Goal: Task Accomplishment & Management: Manage account settings

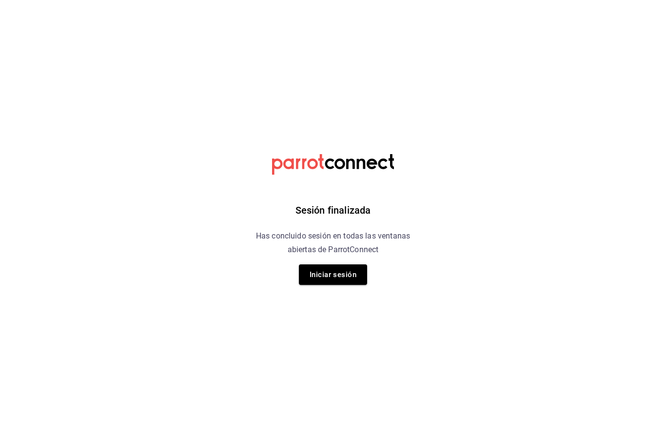
click at [334, 272] on button "Iniciar sesión" at bounding box center [333, 274] width 68 height 20
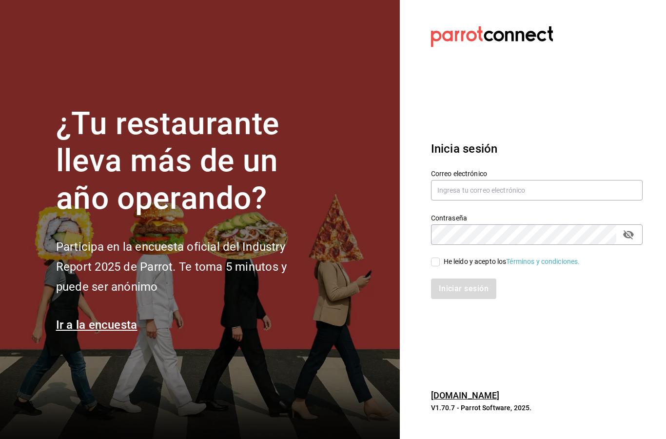
click at [481, 200] on input "text" at bounding box center [537, 190] width 212 height 20
type input "azaelp41@gmail.com"
click at [437, 267] on div "He leído y acepto los Términos y condiciones." at bounding box center [530, 256] width 223 height 22
click at [436, 266] on input "He leído y acepto los Términos y condiciones." at bounding box center [435, 262] width 9 height 9
checkbox input "true"
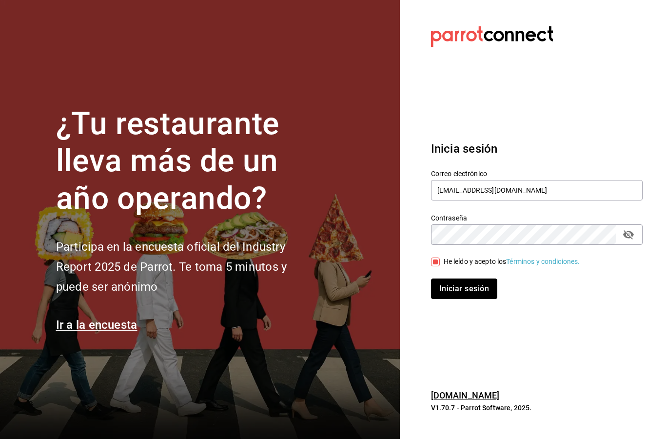
click at [475, 299] on button "Iniciar sesión" at bounding box center [464, 288] width 66 height 20
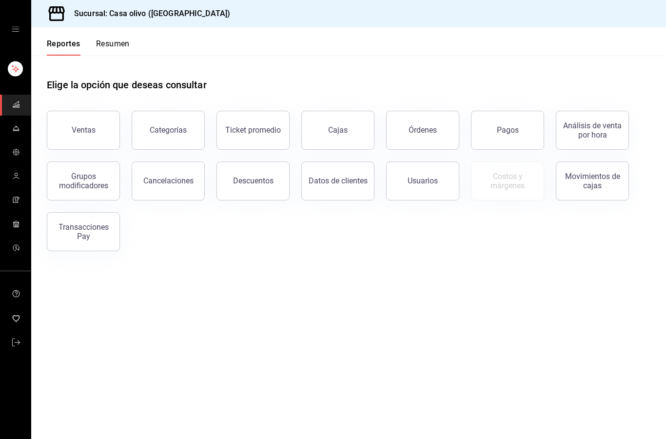
click at [18, 132] on span "mailbox folders" at bounding box center [16, 128] width 8 height 13
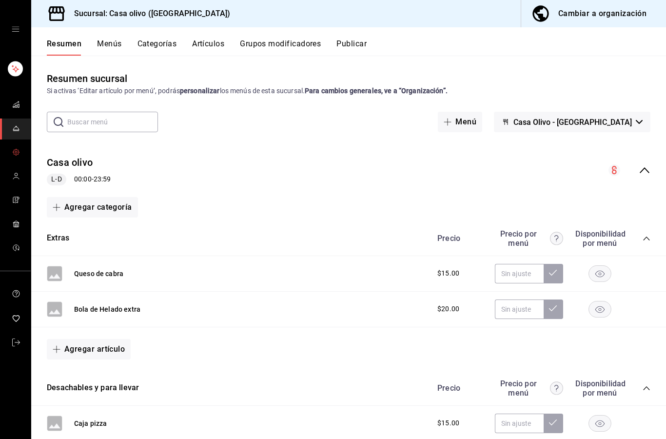
click at [23, 155] on link "mailbox folders" at bounding box center [15, 152] width 31 height 21
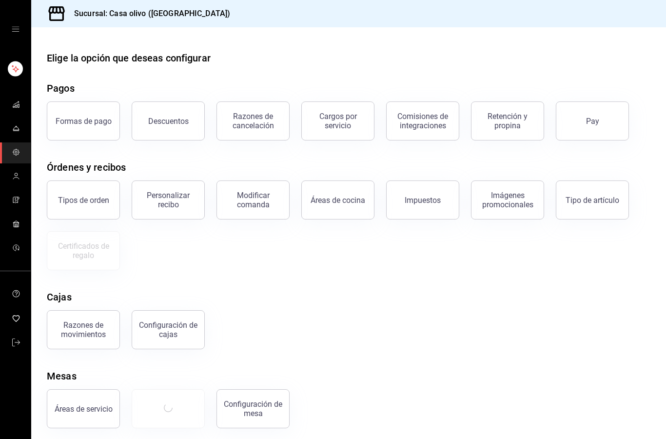
scroll to position [39, 0]
click at [181, 389] on button "Mesas" at bounding box center [168, 408] width 73 height 39
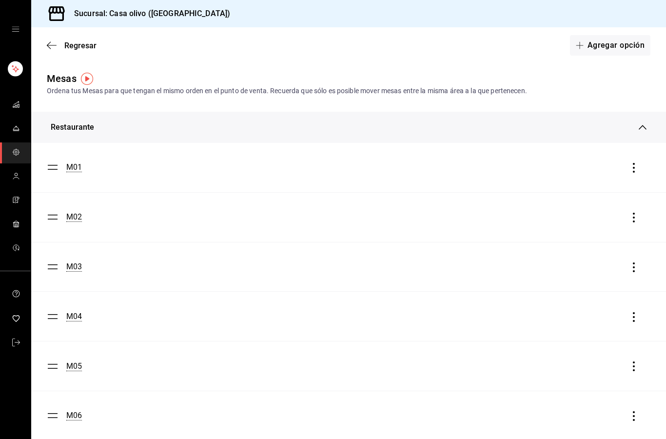
click at [621, 44] on button "Agregar opción" at bounding box center [610, 45] width 80 height 20
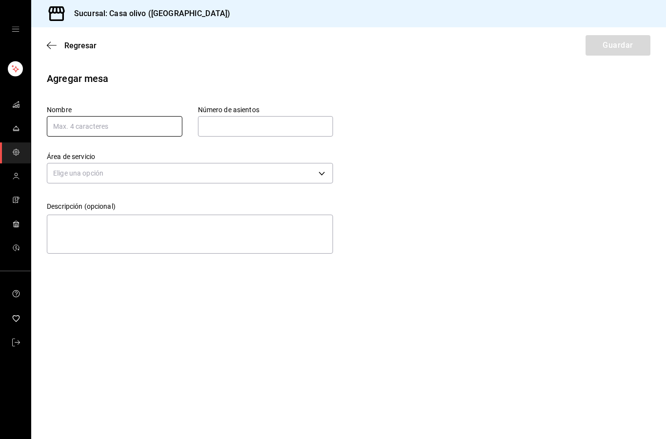
click at [130, 125] on input "text" at bounding box center [115, 126] width 136 height 20
type input "30"
click at [278, 136] on input "text" at bounding box center [266, 127] width 136 height 20
type input "4"
click at [418, 134] on div "Agregar mesa Nombre 30 Número de asientos 4 Número de asientos Área de servicio…" at bounding box center [348, 164] width 635 height 186
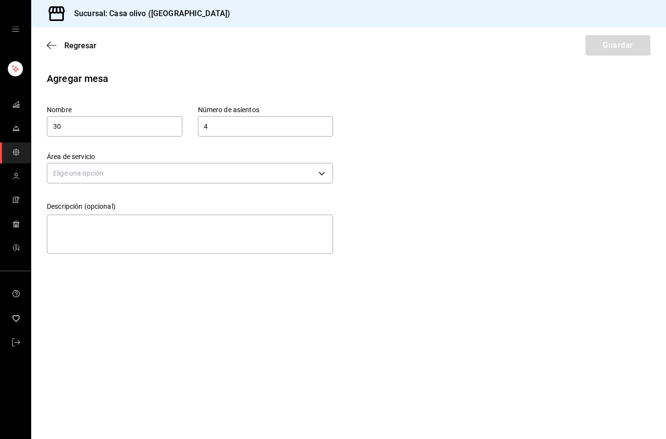
click at [325, 181] on body "Sucursal: Casa olivo (Edo) Regresar Guardar Agregar mesa Nombre 30 Número de as…" at bounding box center [333, 219] width 666 height 439
click at [238, 203] on li "Restaurante" at bounding box center [189, 204] width 285 height 16
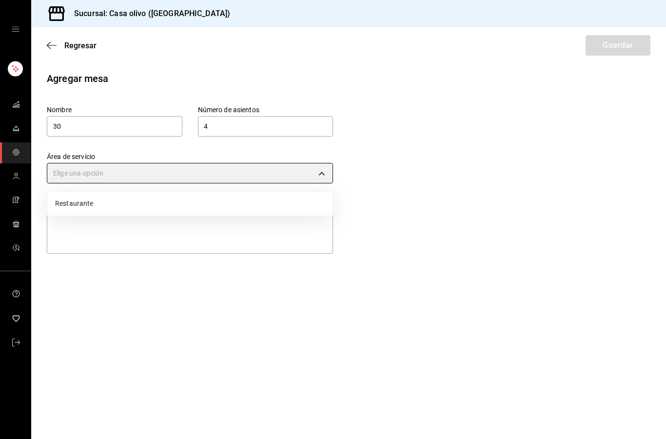
type input "dc7145e8-b893-40bf-90c5-27c96aa6e708"
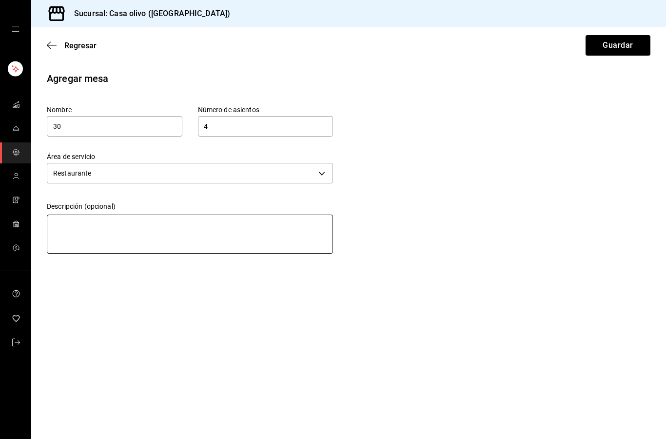
click at [251, 235] on textarea at bounding box center [190, 234] width 286 height 39
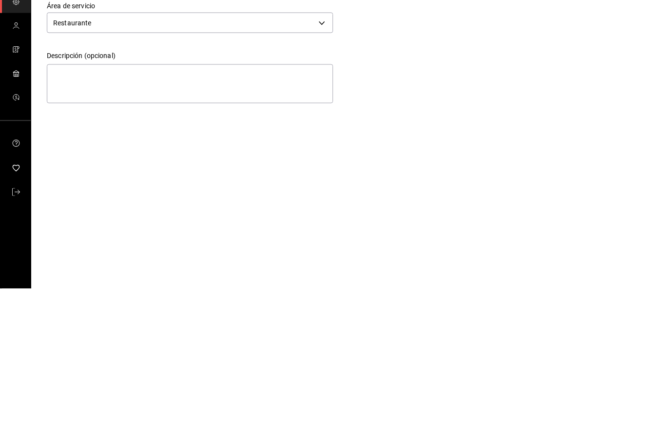
click at [478, 107] on main "Regresar Guardar Agregar mesa Nombre 30 Número de asientos 4 Número de asientos…" at bounding box center [348, 233] width 635 height 412
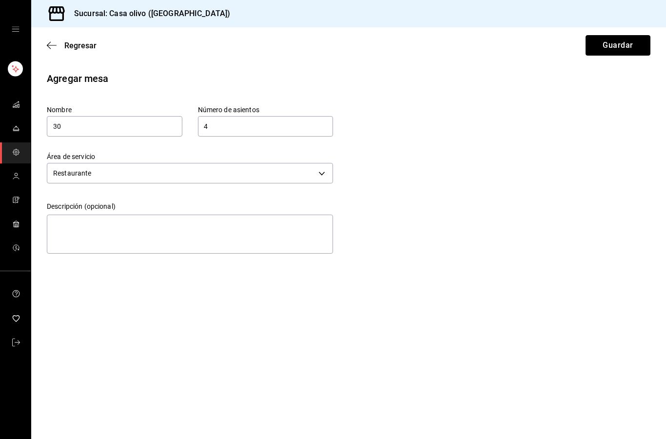
click at [631, 51] on button "Guardar" at bounding box center [618, 45] width 65 height 20
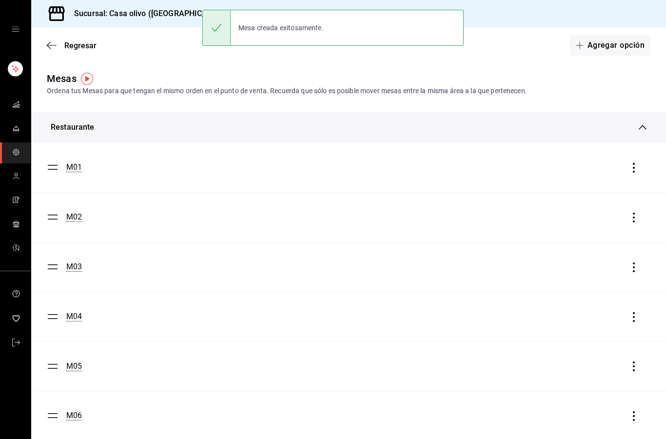
click at [627, 48] on button "Agregar opción" at bounding box center [610, 45] width 80 height 20
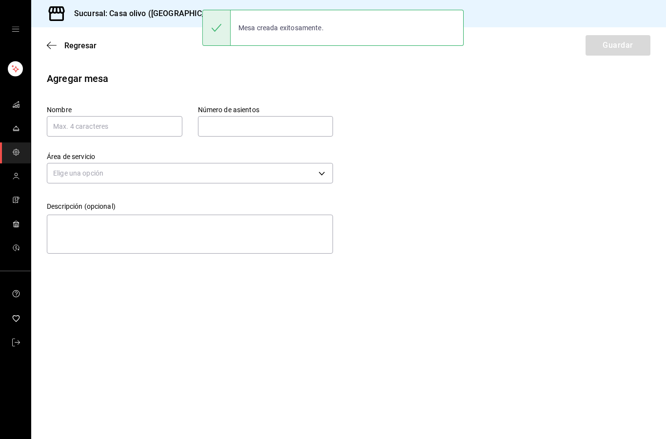
scroll to position [39, 0]
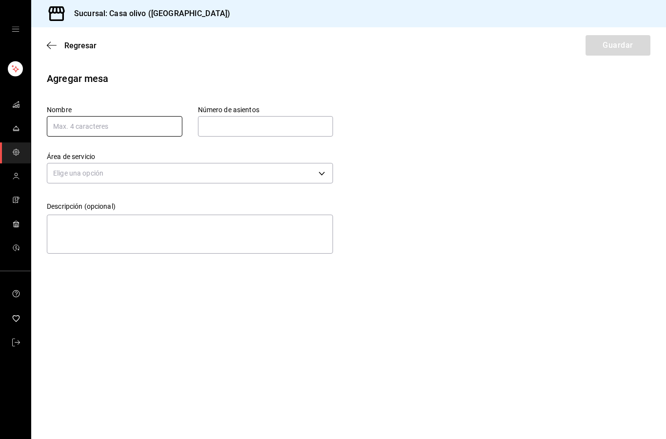
click at [71, 116] on input "text" at bounding box center [115, 126] width 136 height 20
type input "31"
click at [267, 117] on input "text" at bounding box center [266, 127] width 136 height 20
type input "4"
click at [198, 133] on body "Sucursal: Casa olivo (Edo) Regresar Guardar Agregar mesa Nombre 31 Número de as…" at bounding box center [333, 219] width 666 height 439
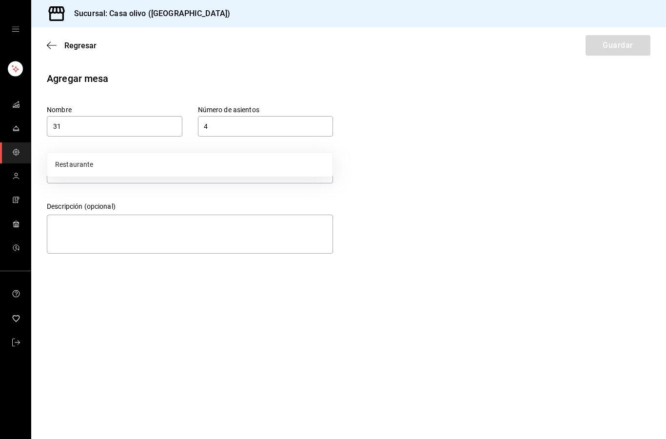
click at [160, 164] on li "Restaurante" at bounding box center [189, 165] width 285 height 16
type input "dc7145e8-b893-40bf-90c5-27c96aa6e708"
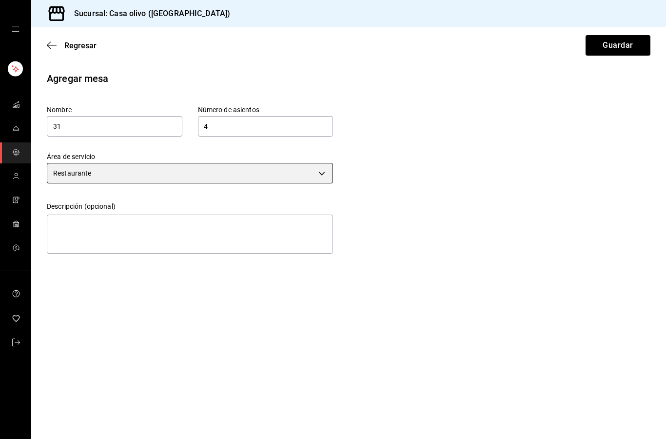
scroll to position [0, 0]
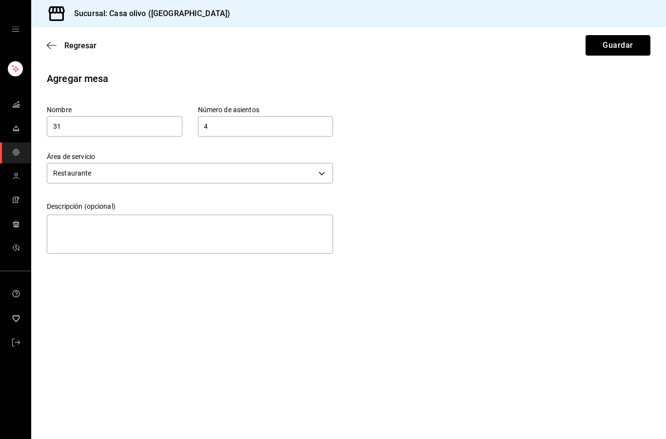
click at [622, 46] on button "Guardar" at bounding box center [618, 45] width 65 height 20
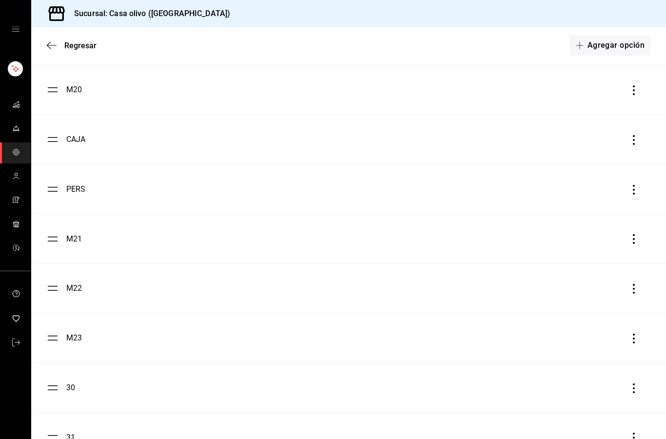
scroll to position [1020, 0]
click at [628, 48] on button "Agregar opción" at bounding box center [610, 45] width 80 height 20
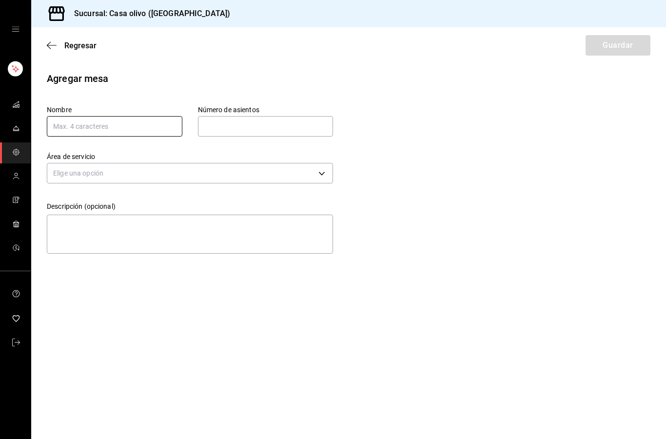
click at [134, 126] on input "text" at bounding box center [115, 126] width 136 height 20
type input "32"
click at [240, 133] on input "text" at bounding box center [266, 127] width 136 height 20
type input "4"
click at [392, 120] on div "Agregar mesa Nombre 32 Número de asientos 4 Número de asientos Área de servicio…" at bounding box center [348, 164] width 635 height 186
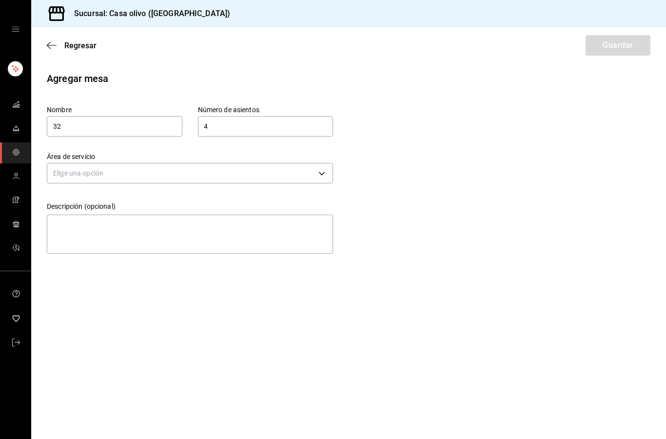
click at [281, 170] on body "Sucursal: Casa olivo (Edo) Regresar Guardar Agregar mesa Nombre 32 Número de as…" at bounding box center [333, 219] width 666 height 439
click at [179, 206] on li "Restaurante" at bounding box center [189, 204] width 285 height 16
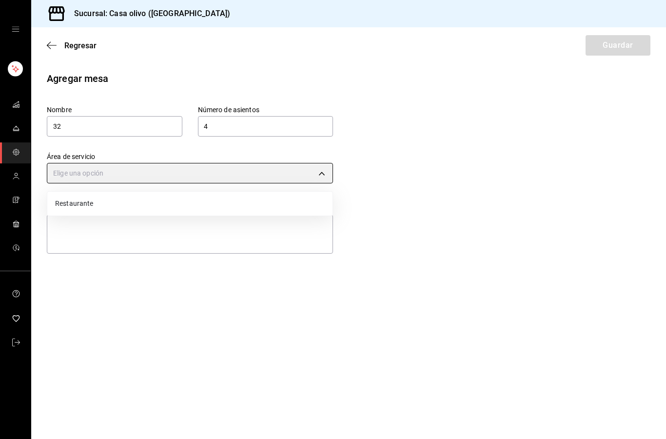
type input "dc7145e8-b893-40bf-90c5-27c96aa6e708"
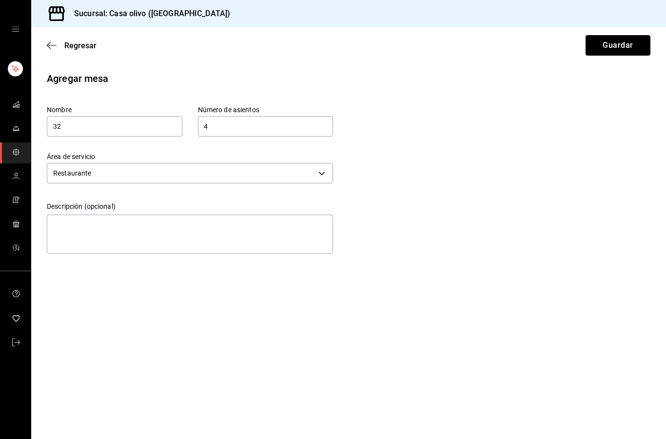
click at [621, 48] on button "Guardar" at bounding box center [618, 45] width 65 height 20
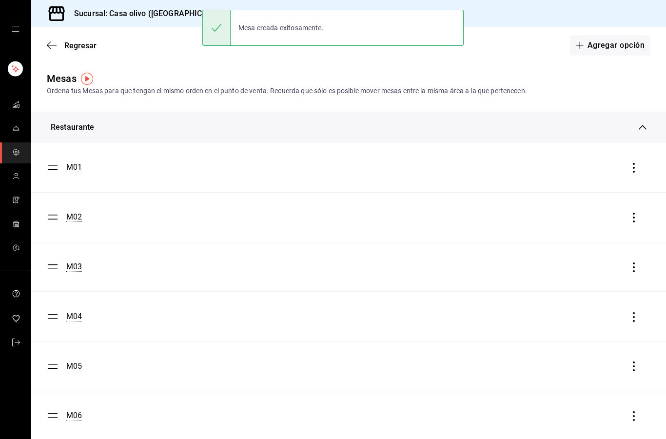
click at [615, 45] on button "Agregar opción" at bounding box center [610, 45] width 80 height 20
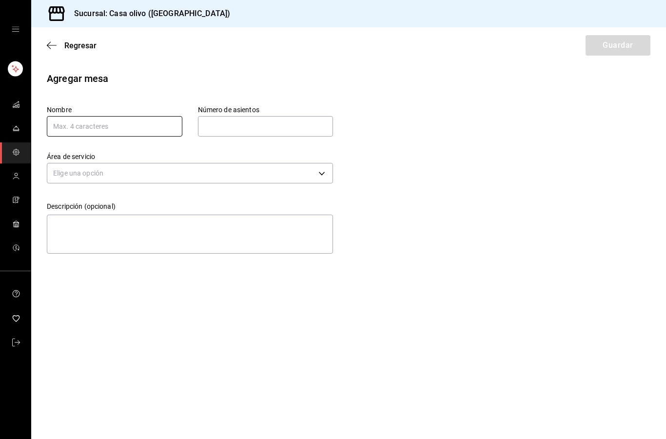
click at [144, 120] on input "text" at bounding box center [115, 126] width 136 height 20
type input "33"
click at [270, 124] on input "text" at bounding box center [266, 127] width 136 height 20
type input "4"
click at [385, 125] on div "Agregar mesa Nombre 33 Número de asientos 4 Número de asientos Área de servicio…" at bounding box center [348, 164] width 635 height 186
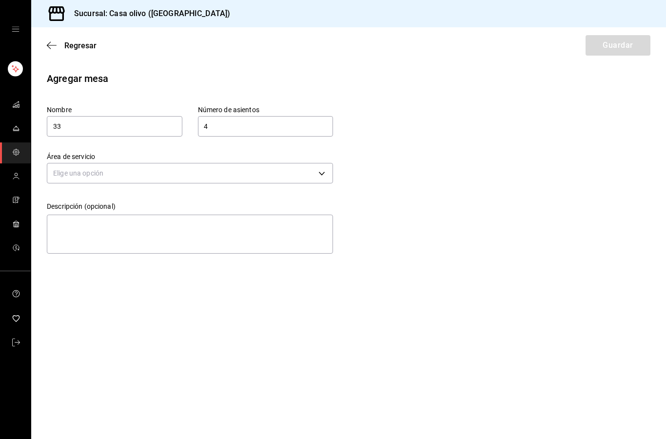
click at [246, 175] on body "Sucursal: Casa olivo (Edo) Regresar Guardar Agregar mesa Nombre 33 Número de as…" at bounding box center [333, 219] width 666 height 439
click at [160, 206] on li "Restaurante" at bounding box center [189, 204] width 285 height 16
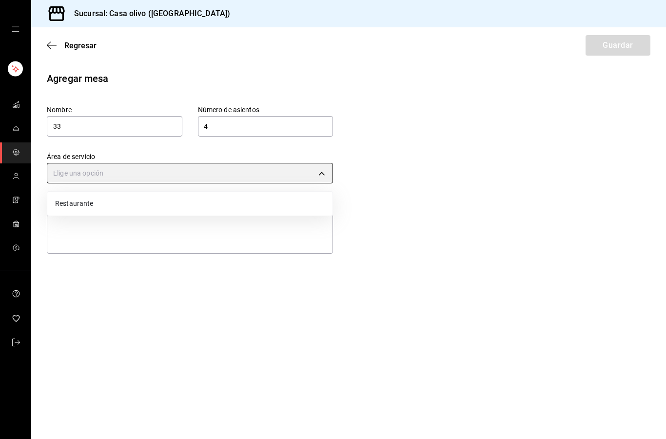
type input "dc7145e8-b893-40bf-90c5-27c96aa6e708"
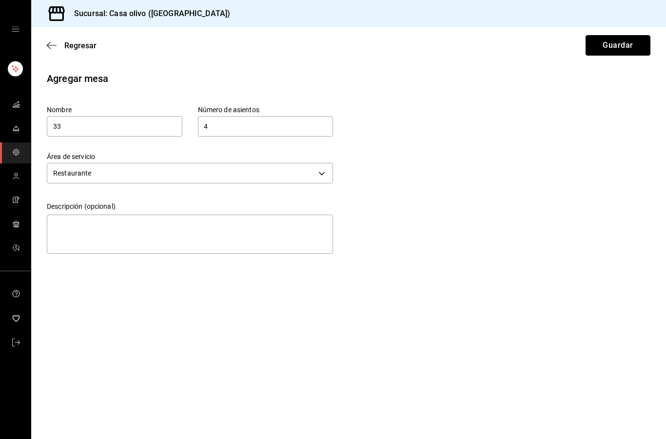
click at [630, 46] on button "Guardar" at bounding box center [618, 45] width 65 height 20
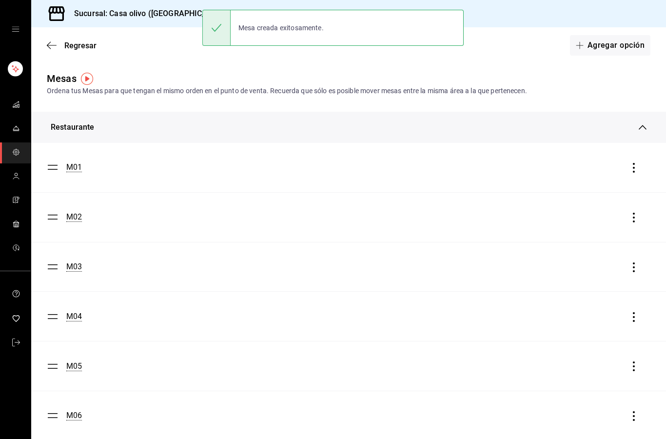
click at [615, 49] on button "Agregar opción" at bounding box center [610, 45] width 80 height 20
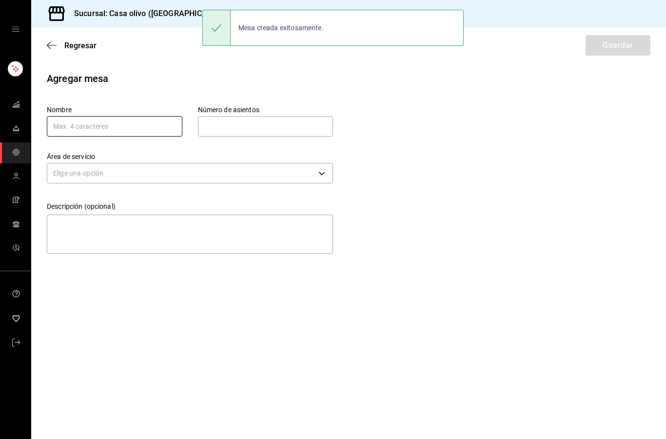
click at [145, 126] on input "text" at bounding box center [115, 126] width 136 height 20
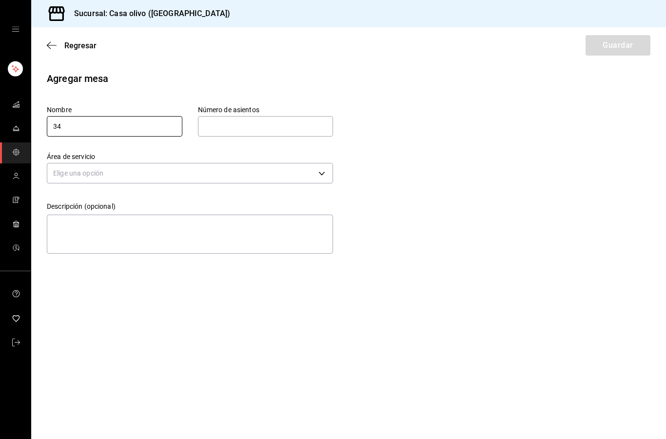
type input "34"
click at [295, 118] on input "text" at bounding box center [266, 127] width 136 height 20
type input "3"
type input "4"
click at [399, 119] on div "Agregar mesa Nombre 34 Número de asientos 4 Número de asientos Área de servicio…" at bounding box center [348, 164] width 635 height 186
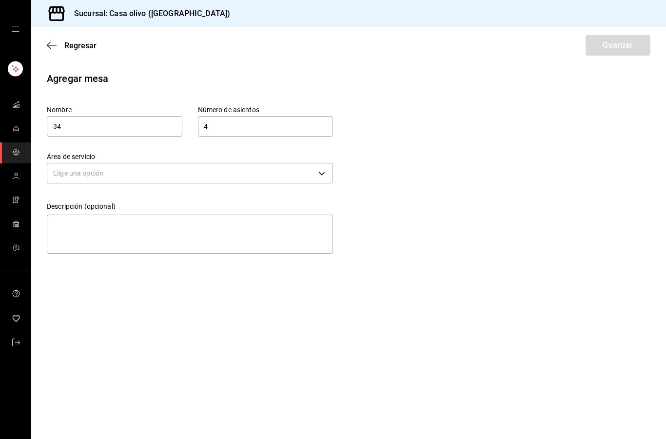
click at [229, 170] on body "Sucursal: Casa olivo (Edo) Regresar Guardar Agregar mesa Nombre 34 Número de as…" at bounding box center [333, 219] width 666 height 439
click at [169, 203] on li "Restaurante" at bounding box center [189, 204] width 285 height 16
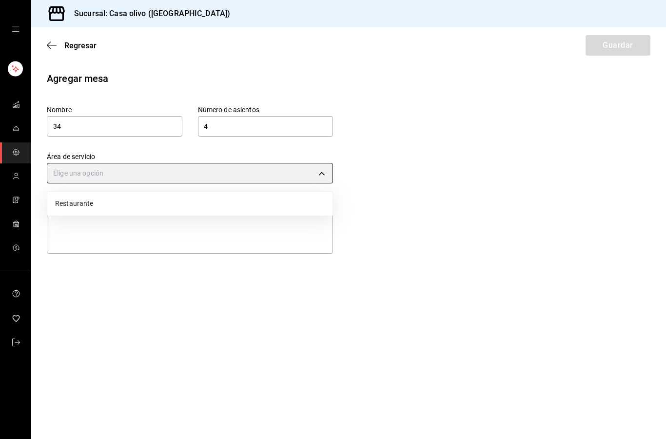
type input "dc7145e8-b893-40bf-90c5-27c96aa6e708"
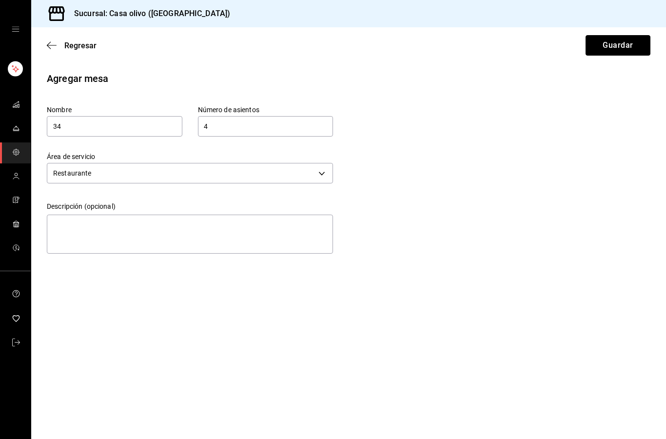
click at [631, 44] on button "Guardar" at bounding box center [618, 45] width 65 height 20
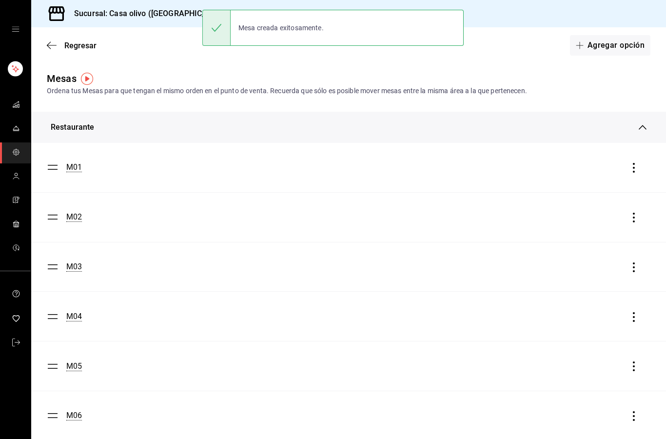
click at [609, 52] on button "Agregar opción" at bounding box center [610, 45] width 80 height 20
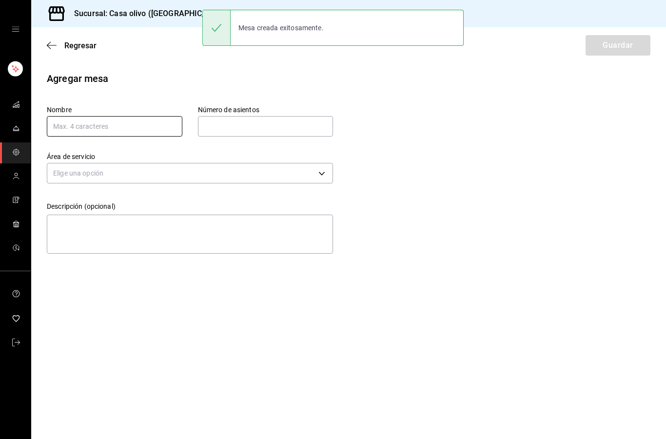
click at [119, 131] on input "text" at bounding box center [115, 126] width 136 height 20
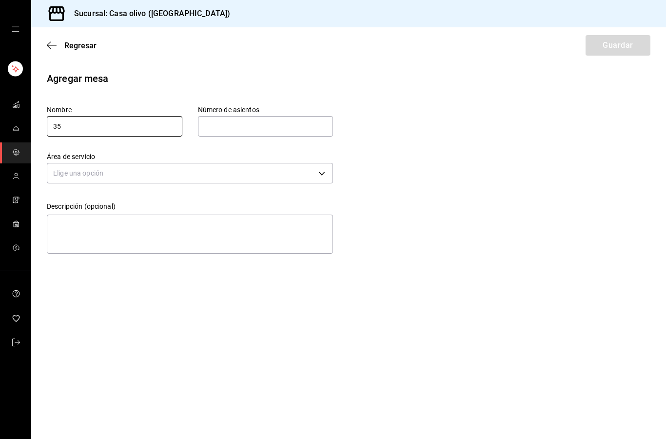
type input "35"
click at [268, 123] on input "text" at bounding box center [266, 127] width 136 height 20
type input "4"
click at [392, 128] on div "Agregar mesa Nombre 35 Número de asientos 4 Número de asientos Área de servicio…" at bounding box center [348, 164] width 635 height 186
click at [278, 169] on body "Sucursal: Casa olivo (Edo) Regresar Guardar Agregar mesa Nombre 35 Número de as…" at bounding box center [333, 219] width 666 height 439
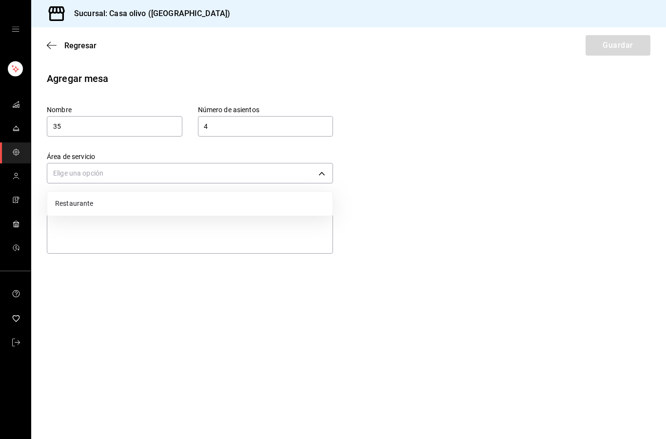
click at [198, 208] on li "Restaurante" at bounding box center [189, 204] width 285 height 16
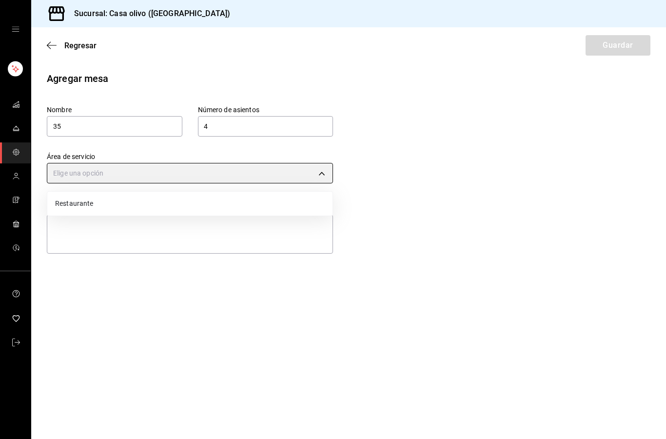
type input "dc7145e8-b893-40bf-90c5-27c96aa6e708"
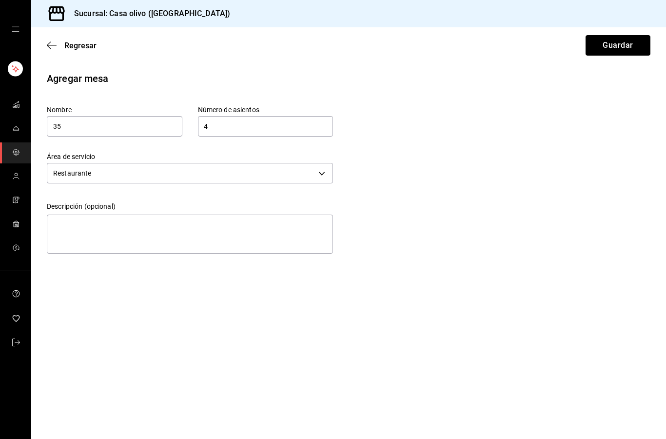
click at [619, 47] on button "Guardar" at bounding box center [618, 45] width 65 height 20
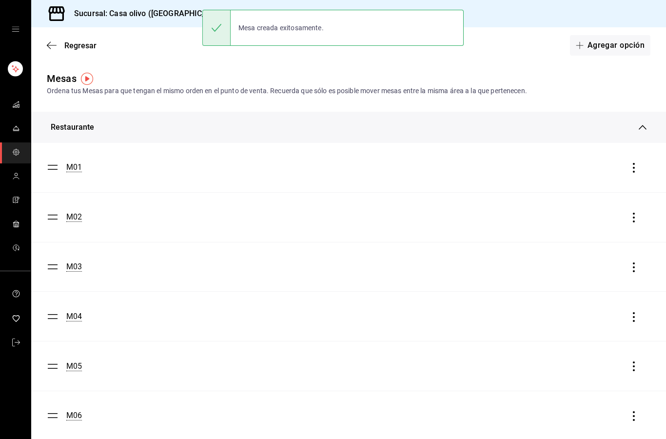
click at [629, 47] on button "Agregar opción" at bounding box center [610, 45] width 80 height 20
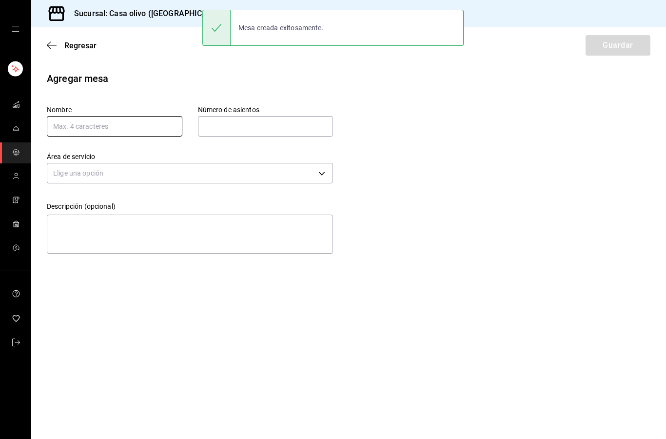
click at [156, 136] on input "text" at bounding box center [115, 126] width 136 height 20
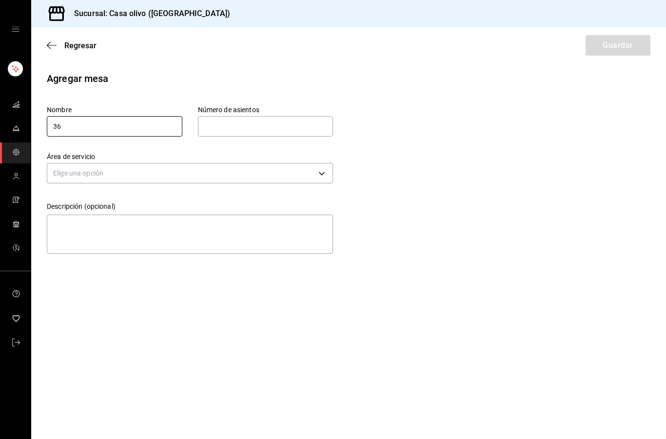
type input "36"
click at [283, 123] on input "text" at bounding box center [266, 127] width 136 height 20
type input "4"
click at [416, 127] on div "Agregar mesa Nombre 36 Número de asientos 4 Número de asientos Área de servicio…" at bounding box center [348, 164] width 635 height 186
click at [259, 176] on body "Sucursal: Casa olivo (Edo) Regresar Guardar Agregar mesa Nombre 36 Número de as…" at bounding box center [333, 219] width 666 height 439
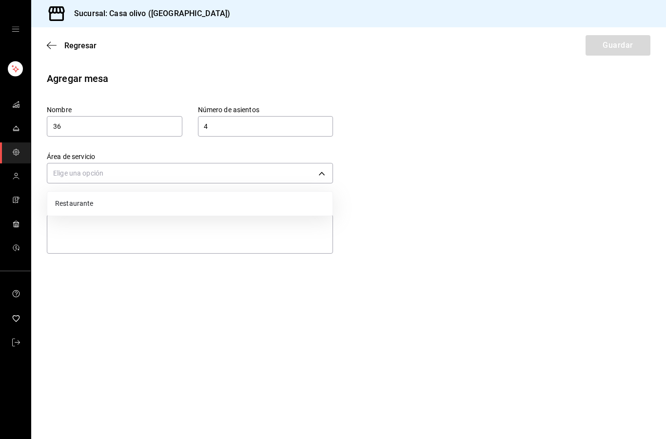
click at [190, 210] on li "Restaurante" at bounding box center [189, 204] width 285 height 16
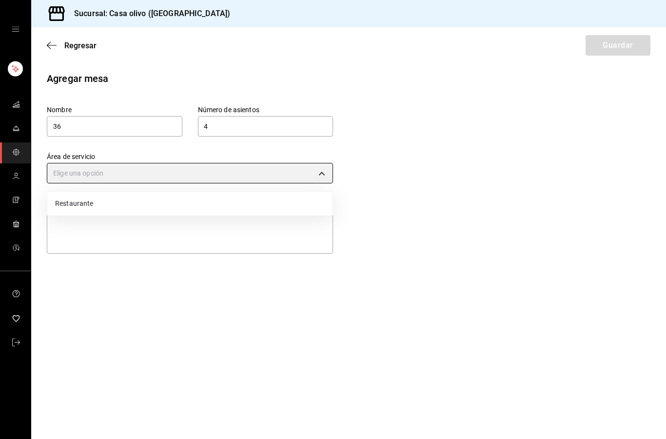
type input "dc7145e8-b893-40bf-90c5-27c96aa6e708"
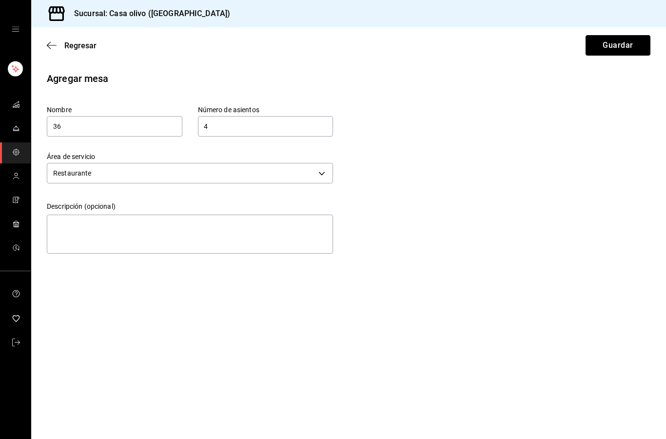
click at [619, 37] on button "Guardar" at bounding box center [618, 45] width 65 height 20
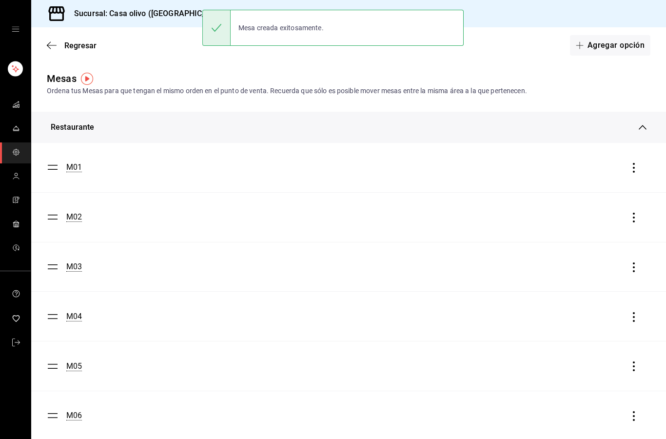
click at [605, 49] on button "Agregar opción" at bounding box center [610, 45] width 80 height 20
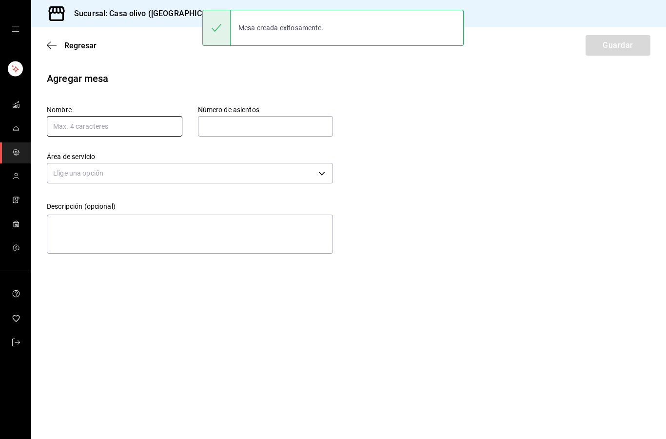
click at [155, 123] on input "text" at bounding box center [115, 126] width 136 height 20
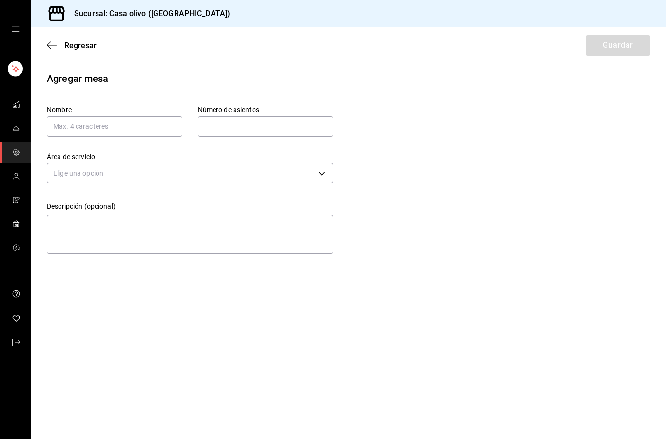
click at [59, 45] on span "Regresar" at bounding box center [72, 45] width 50 height 9
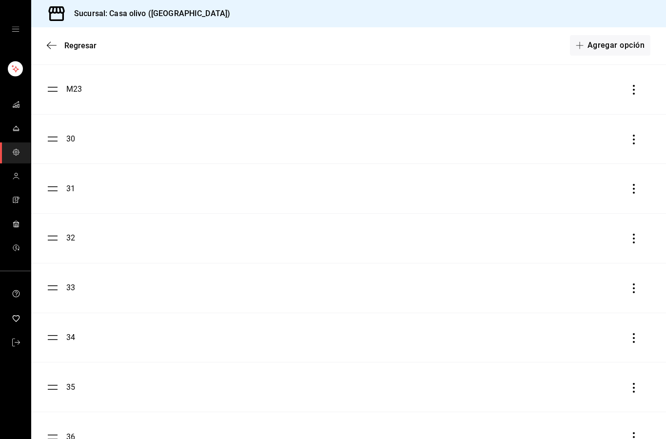
scroll to position [1269, 0]
click at [605, 48] on button "Agregar opción" at bounding box center [610, 45] width 80 height 20
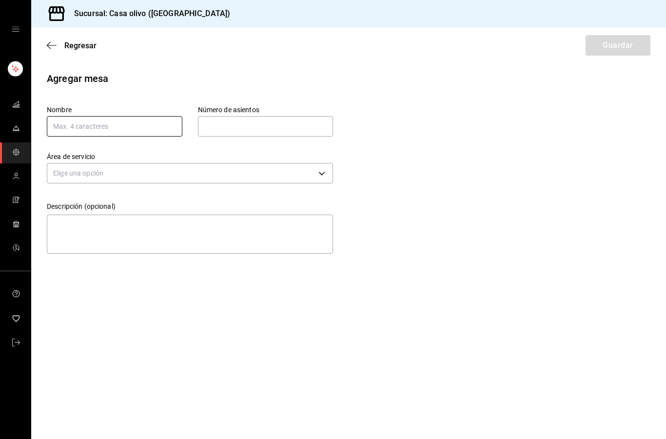
click at [120, 121] on input "text" at bounding box center [115, 126] width 136 height 20
type input "37"
click at [272, 121] on input "text" at bounding box center [266, 127] width 136 height 20
type input "4"
click at [399, 131] on div "Agregar mesa Nombre 37 Número de asientos 4 Número de asientos Área de servicio…" at bounding box center [348, 164] width 635 height 186
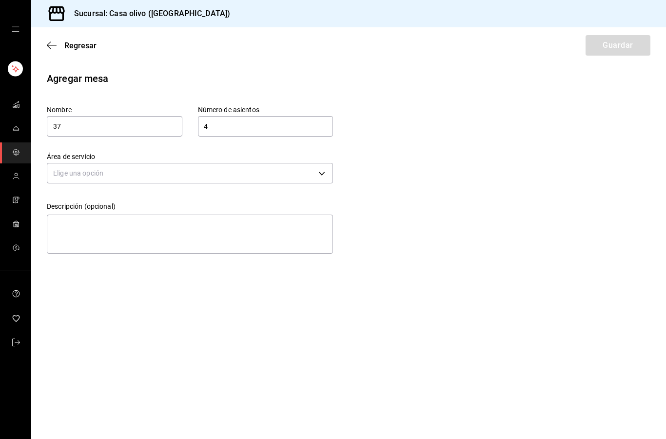
click at [280, 176] on body "Sucursal: Casa olivo (Edo) Regresar Guardar Agregar mesa Nombre 37 Número de as…" at bounding box center [333, 219] width 666 height 439
click at [158, 197] on li "Restaurante" at bounding box center [189, 204] width 285 height 16
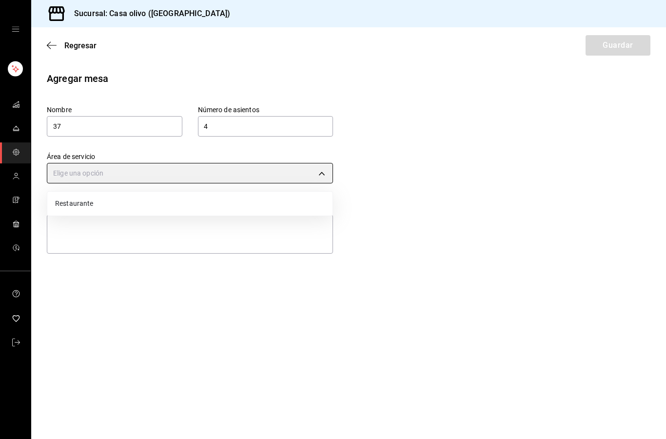
type input "dc7145e8-b893-40bf-90c5-27c96aa6e708"
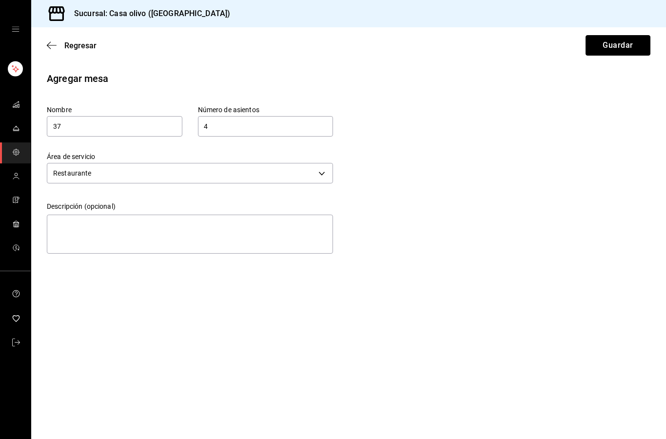
click at [618, 42] on button "Guardar" at bounding box center [618, 45] width 65 height 20
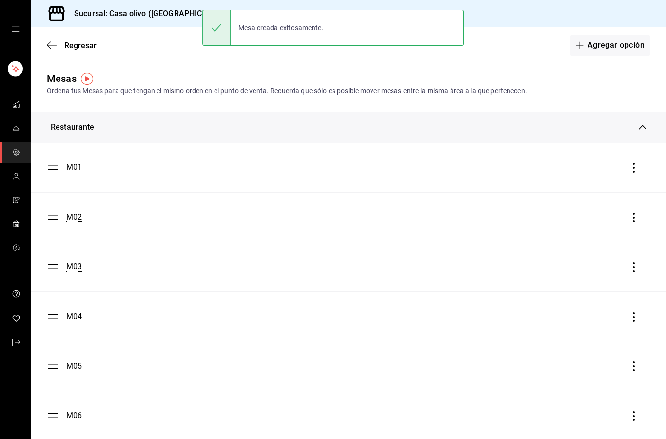
click at [627, 48] on button "Agregar opción" at bounding box center [610, 45] width 80 height 20
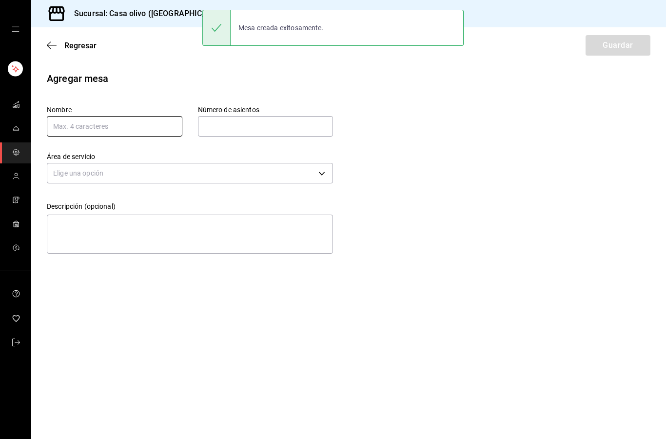
click at [137, 126] on input "text" at bounding box center [115, 126] width 136 height 20
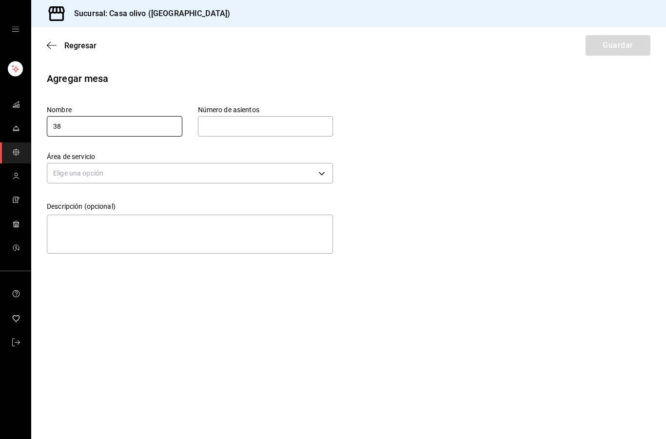
type input "38"
click at [289, 123] on input "text" at bounding box center [266, 127] width 136 height 20
type input "4"
click at [421, 115] on div "Agregar mesa Nombre 38 Número de asientos 4 Número de asientos Área de servicio…" at bounding box center [348, 164] width 635 height 186
click at [289, 166] on body "Sucursal: Casa olivo (Edo) Regresar Guardar Agregar mesa Nombre 38 Número de as…" at bounding box center [333, 219] width 666 height 439
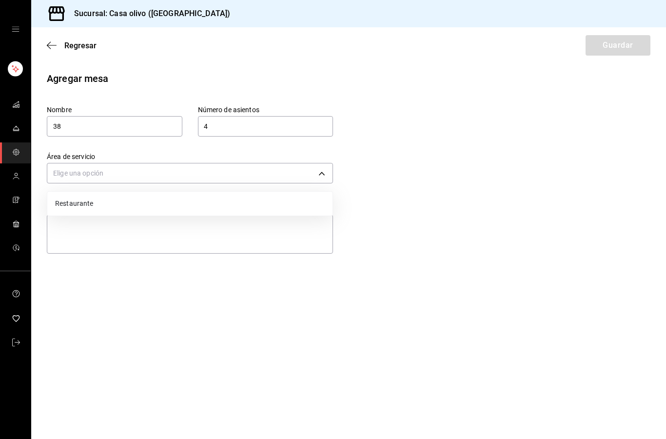
click at [208, 203] on li "Restaurante" at bounding box center [189, 204] width 285 height 16
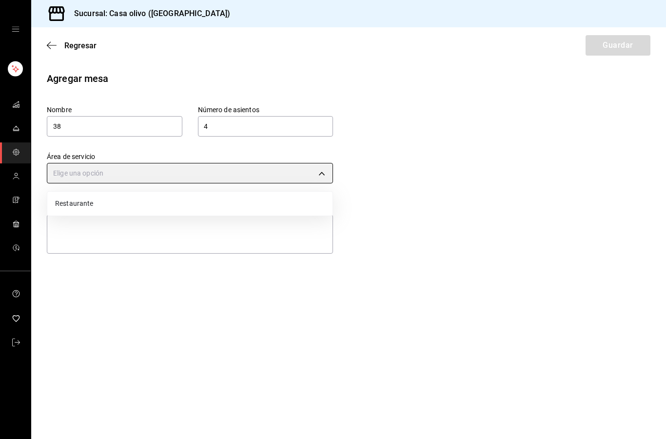
type input "dc7145e8-b893-40bf-90c5-27c96aa6e708"
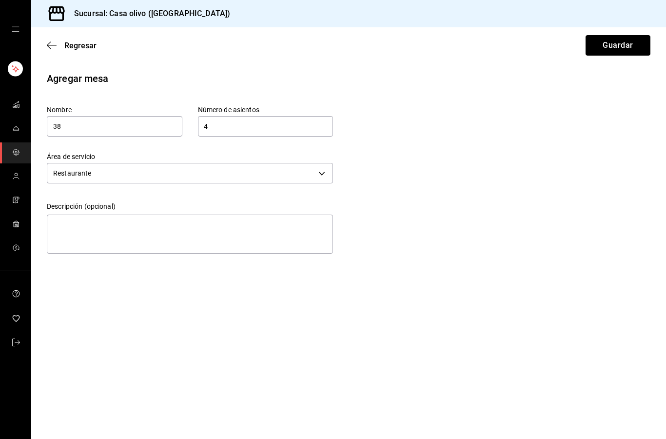
click at [624, 46] on button "Guardar" at bounding box center [618, 45] width 65 height 20
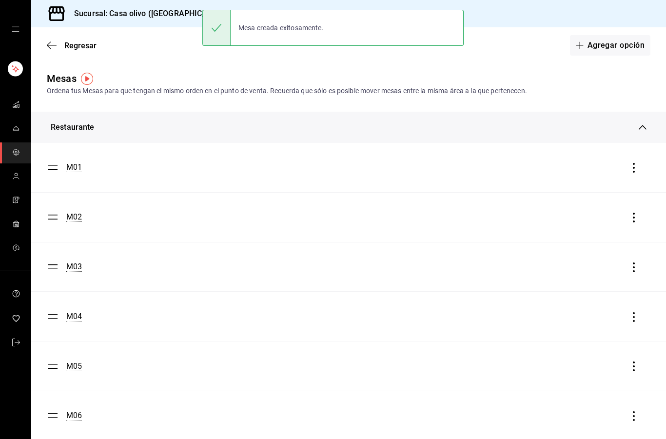
click at [630, 48] on button "Agregar opción" at bounding box center [610, 45] width 80 height 20
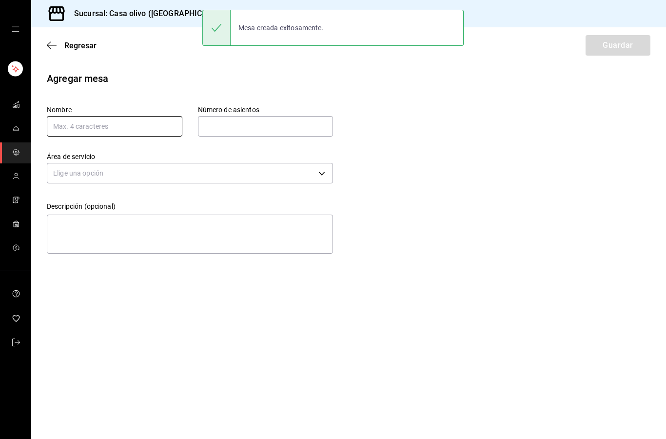
click at [125, 128] on input "text" at bounding box center [115, 126] width 136 height 20
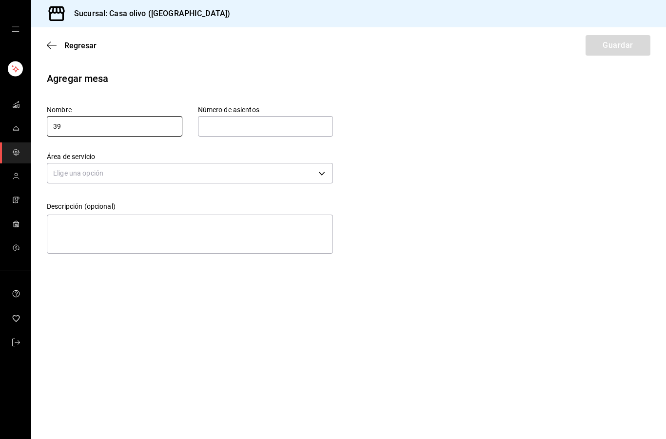
type input "39"
click at [271, 132] on input "text" at bounding box center [266, 127] width 136 height 20
type input "4"
click at [497, 111] on div "Agregar mesa Nombre 39 Número de asientos 4 Número de asientos Área de servicio…" at bounding box center [348, 164] width 635 height 186
click at [298, 176] on body "Sucursal: Casa olivo (Edo) Regresar Guardar Agregar mesa Nombre 39 Número de as…" at bounding box center [333, 219] width 666 height 439
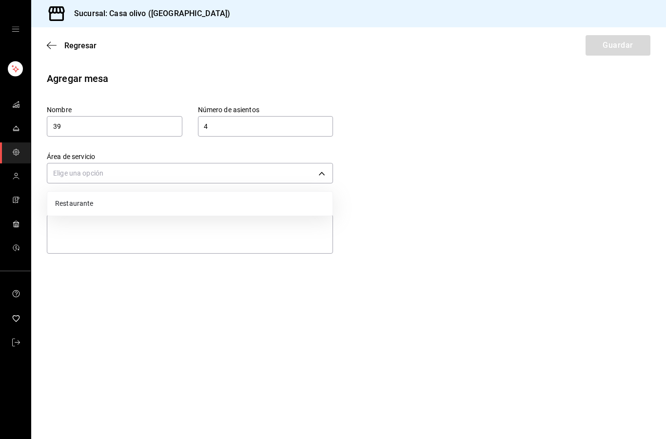
click at [188, 203] on li "Restaurante" at bounding box center [189, 204] width 285 height 16
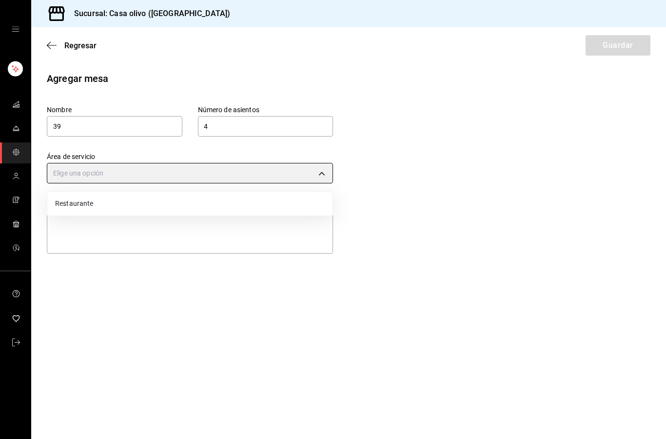
type input "dc7145e8-b893-40bf-90c5-27c96aa6e708"
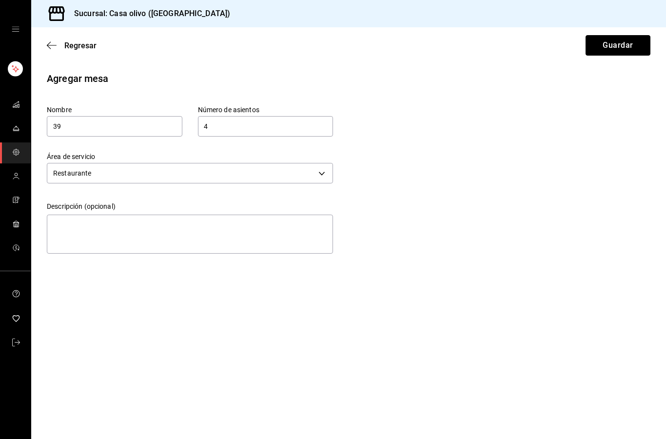
click at [629, 37] on button "Guardar" at bounding box center [618, 45] width 65 height 20
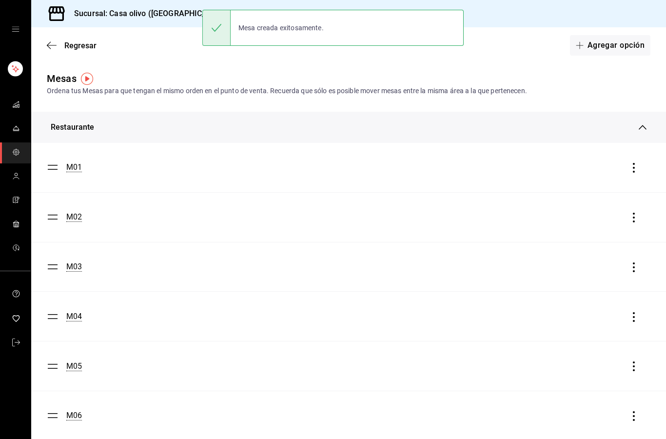
click at [615, 50] on button "Agregar opción" at bounding box center [610, 45] width 80 height 20
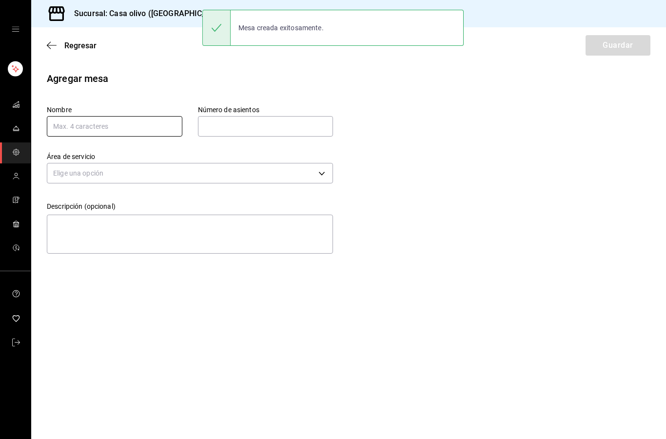
click at [141, 128] on input "text" at bounding box center [115, 126] width 136 height 20
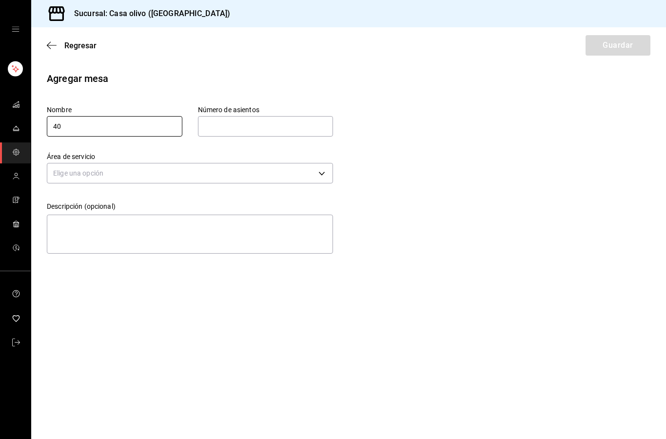
type input "40"
click at [282, 126] on input "text" at bounding box center [266, 127] width 136 height 20
type input "4"
click at [415, 109] on div "Agregar mesa Nombre 40 Número de asientos 4 Número de asientos Área de servicio…" at bounding box center [348, 164] width 635 height 186
click at [229, 173] on body "Sucursal: Casa olivo (Edo) Regresar Guardar Agregar mesa Nombre 40 Número de as…" at bounding box center [333, 219] width 666 height 439
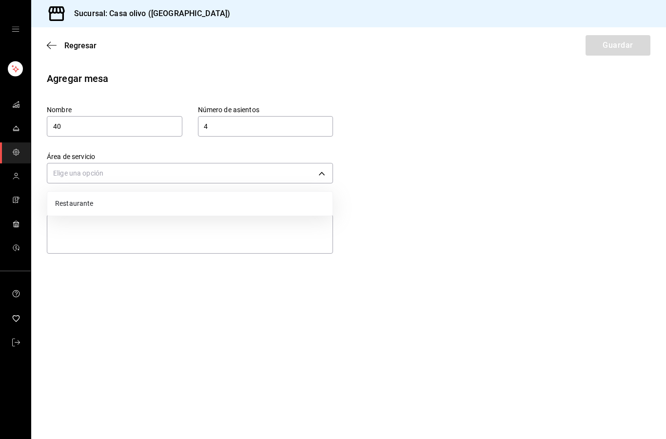
click at [154, 199] on li "Restaurante" at bounding box center [189, 204] width 285 height 16
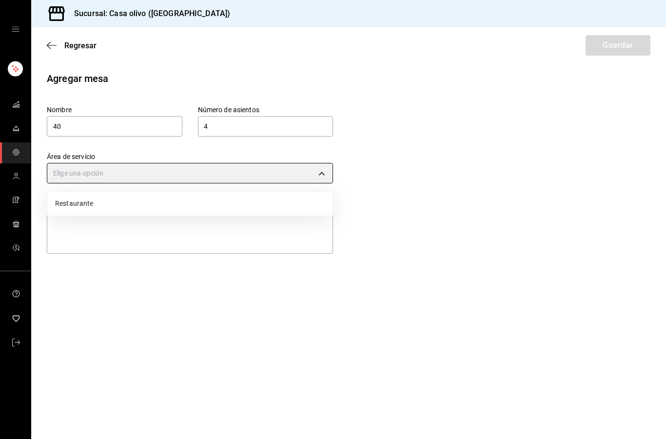
type input "dc7145e8-b893-40bf-90c5-27c96aa6e708"
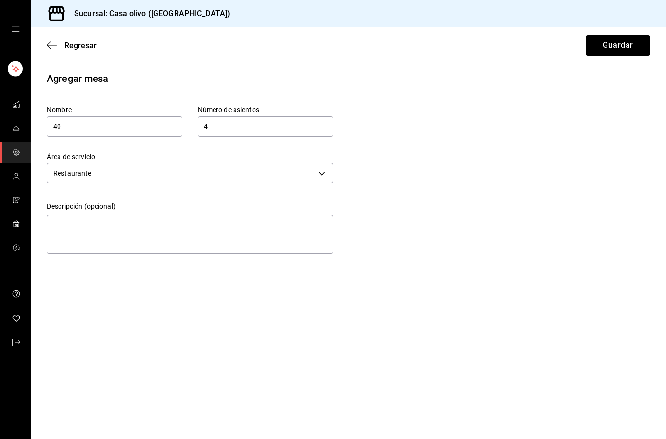
click at [632, 50] on button "Guardar" at bounding box center [618, 45] width 65 height 20
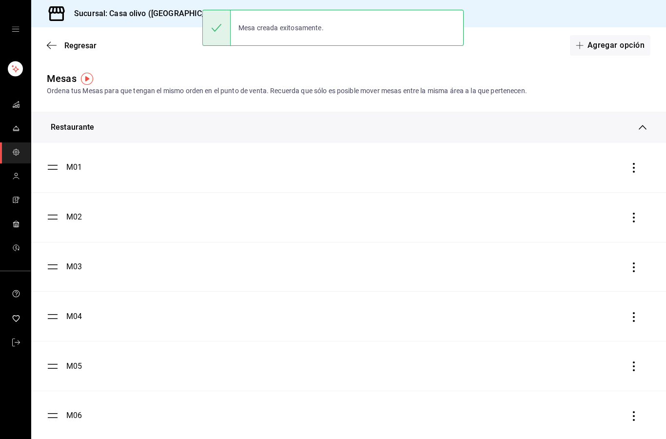
click at [20, 126] on icon "mailbox folders" at bounding box center [16, 128] width 8 height 8
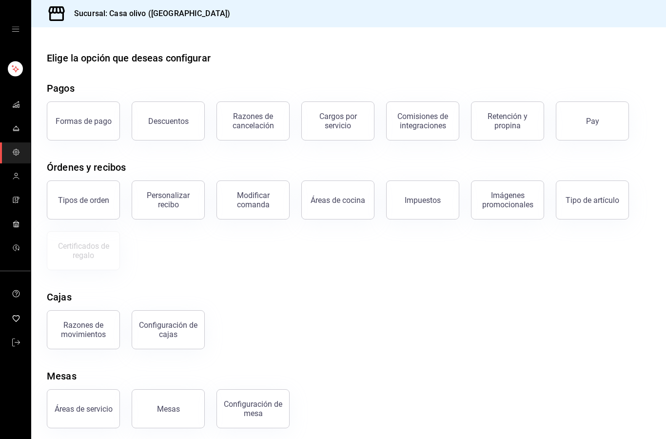
scroll to position [39, 0]
click at [171, 404] on div "Mesas" at bounding box center [168, 408] width 23 height 9
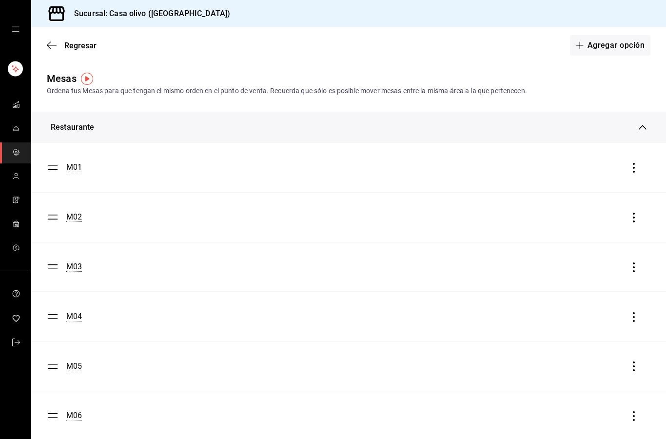
click at [620, 47] on button "Agregar opción" at bounding box center [610, 45] width 80 height 20
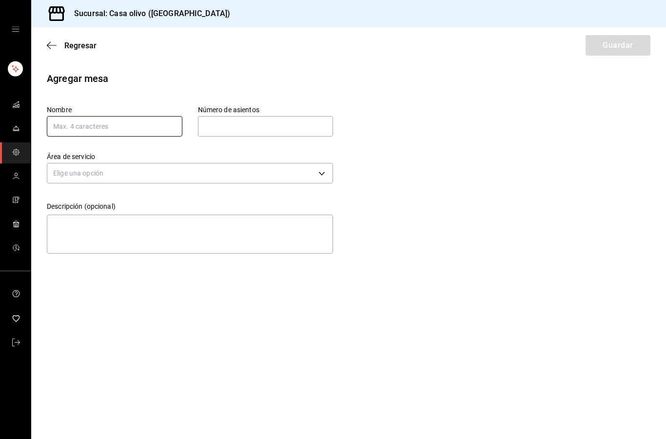
click at [135, 129] on input "text" at bounding box center [115, 126] width 136 height 20
type input "41"
click at [268, 127] on input "text" at bounding box center [266, 127] width 136 height 20
type input "4"
click at [400, 132] on div "Agregar mesa Nombre 41 Número de asientos 4 Número de asientos Área de servicio…" at bounding box center [348, 164] width 635 height 186
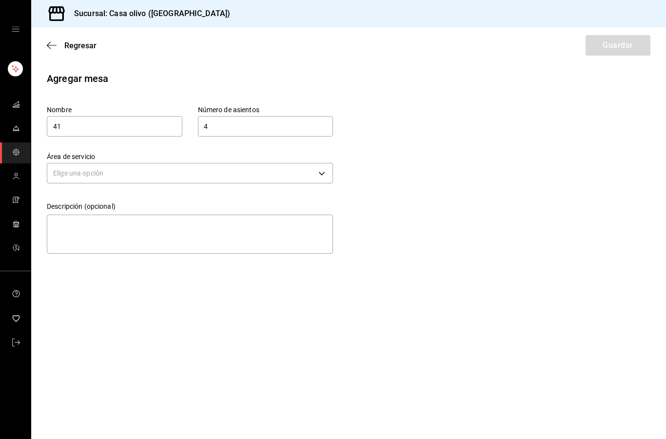
click at [311, 173] on body "Sucursal: Casa olivo ([GEOGRAPHIC_DATA]) Regresar Guardar Agregar mesa Nombre 4…" at bounding box center [333, 219] width 666 height 439
click at [171, 207] on li "Restaurante" at bounding box center [189, 204] width 285 height 16
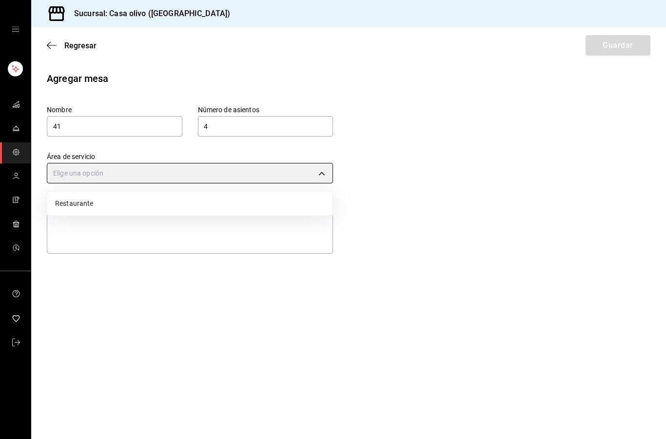
type input "dc7145e8-b893-40bf-90c5-27c96aa6e708"
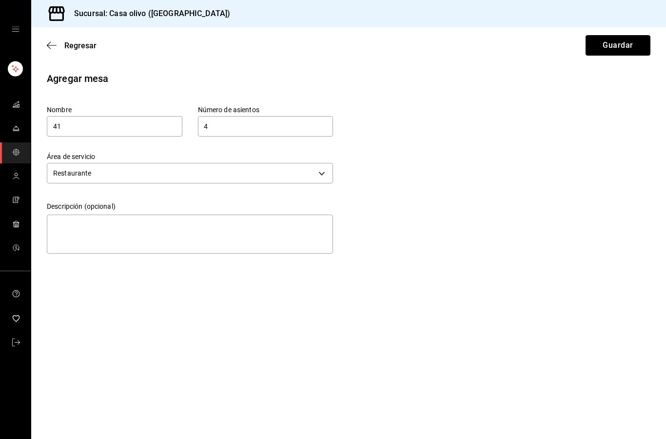
click at [625, 43] on button "Guardar" at bounding box center [618, 45] width 65 height 20
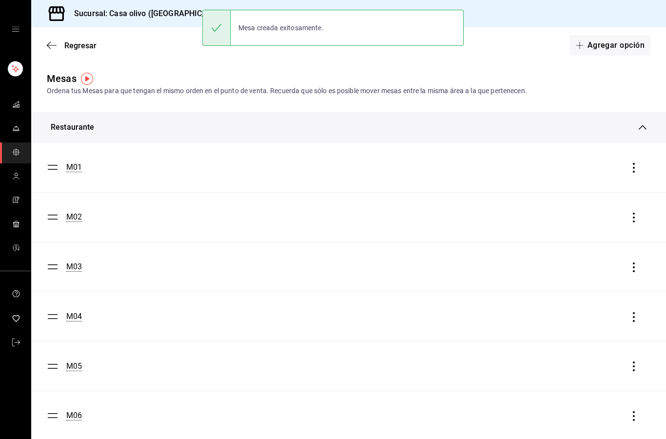
click at [630, 45] on button "Agregar opción" at bounding box center [610, 45] width 80 height 20
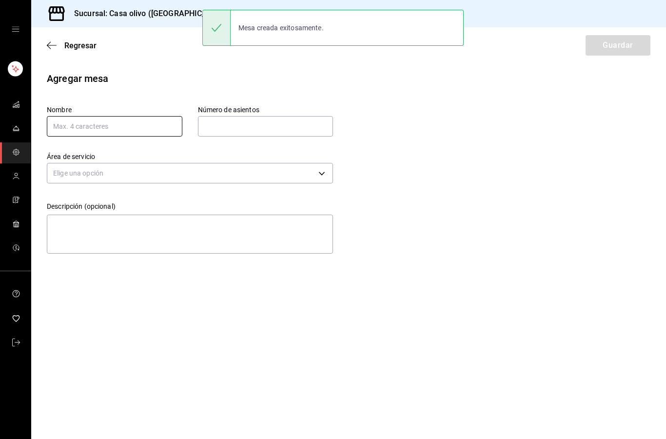
click at [157, 121] on input "text" at bounding box center [115, 126] width 136 height 20
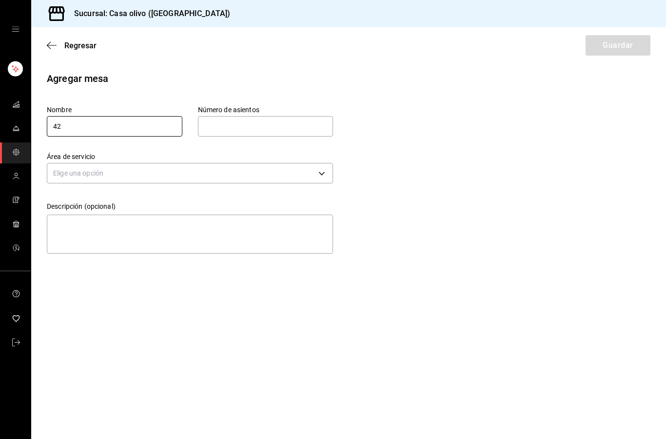
type input "42"
click at [257, 125] on input "text" at bounding box center [266, 127] width 136 height 20
type input "4"
click at [388, 135] on div "Agregar mesa Nombre 42 Número de asientos 4 Número de asientos Área de servicio…" at bounding box center [348, 164] width 635 height 186
click at [254, 175] on body "Sucursal: Casa olivo ([GEOGRAPHIC_DATA]) Regresar Guardar Agregar mesa Nombre 4…" at bounding box center [333, 219] width 666 height 439
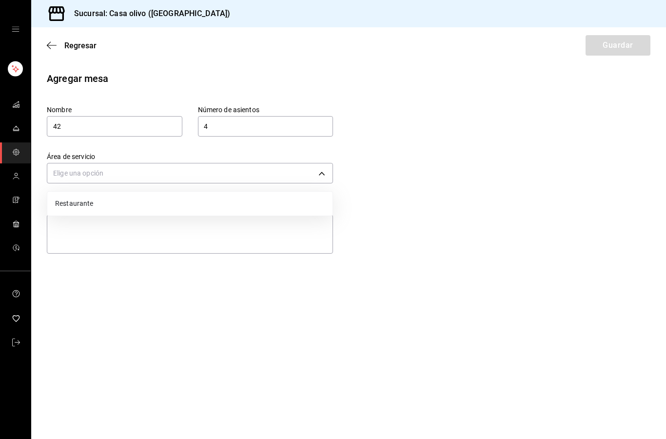
click at [147, 202] on li "Restaurante" at bounding box center [189, 204] width 285 height 16
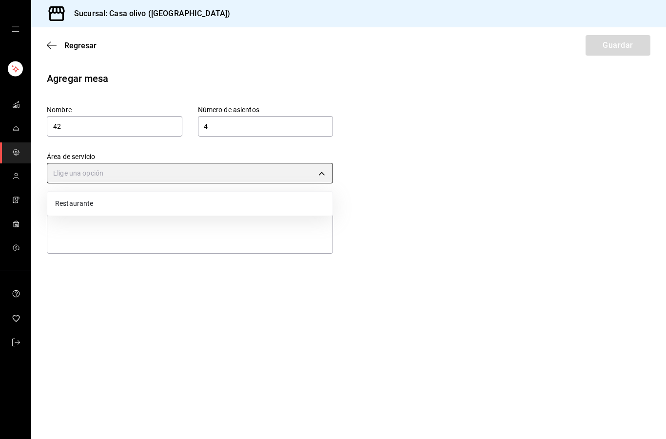
type input "dc7145e8-b893-40bf-90c5-27c96aa6e708"
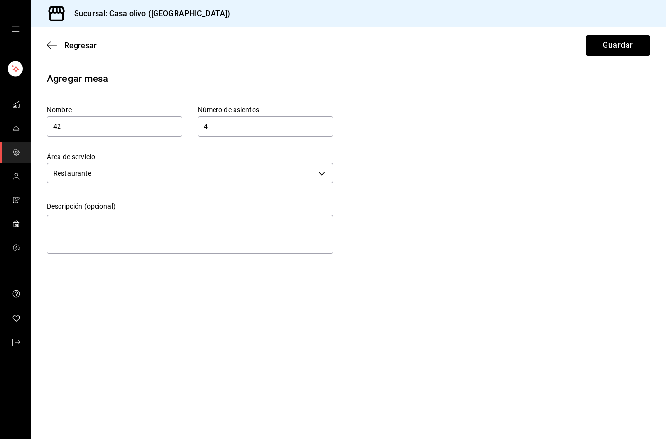
click at [629, 52] on button "Guardar" at bounding box center [618, 45] width 65 height 20
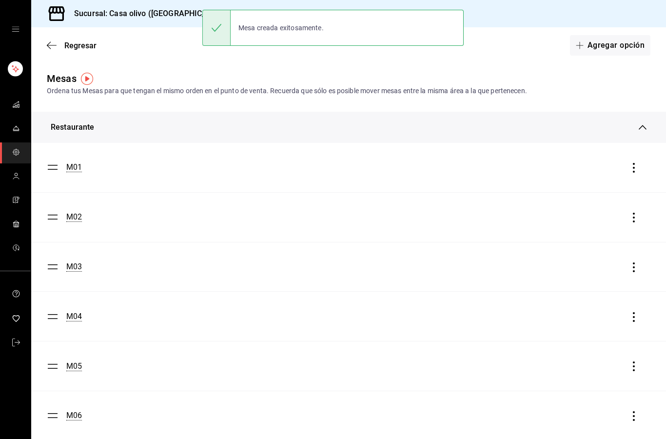
click at [627, 42] on button "Agregar opción" at bounding box center [610, 45] width 80 height 20
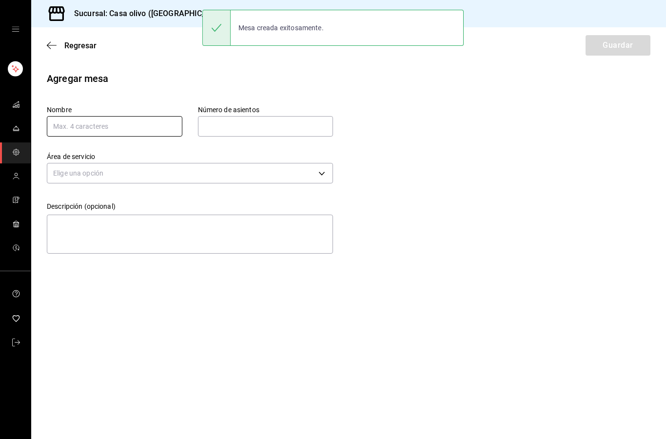
click at [153, 121] on input "text" at bounding box center [115, 126] width 136 height 20
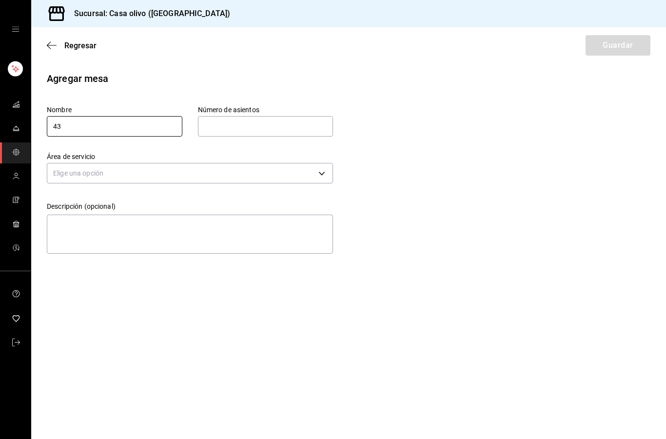
type input "43"
click at [259, 123] on input "text" at bounding box center [266, 127] width 136 height 20
type input "4"
click at [383, 132] on div "Agregar mesa Nombre 43 Número de asientos 4 Número de asientos Área de servicio…" at bounding box center [348, 164] width 635 height 186
click at [285, 176] on body "Sucursal: Casa olivo ([GEOGRAPHIC_DATA]) Regresar Guardar Agregar mesa Nombre 4…" at bounding box center [333, 219] width 666 height 439
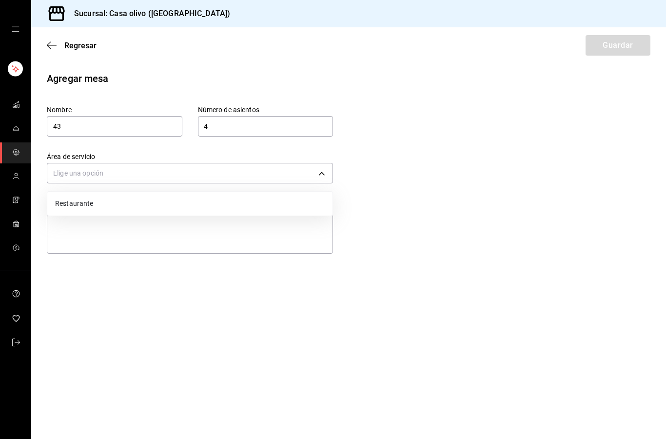
click at [179, 204] on li "Restaurante" at bounding box center [189, 204] width 285 height 16
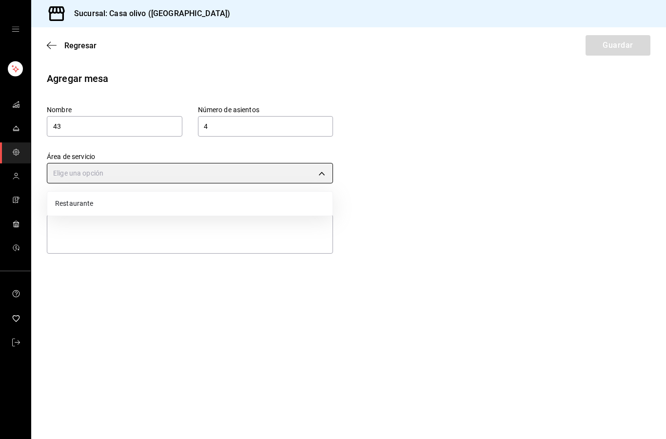
type input "dc7145e8-b893-40bf-90c5-27c96aa6e708"
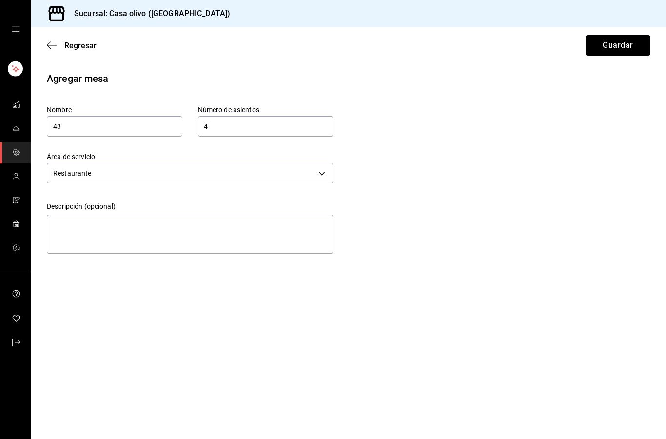
click at [624, 45] on button "Guardar" at bounding box center [618, 45] width 65 height 20
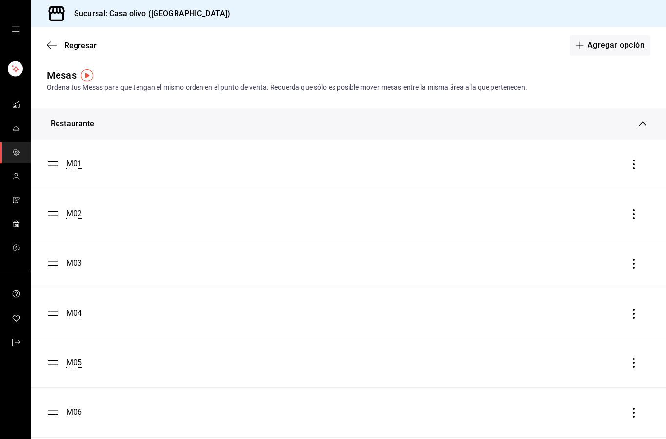
scroll to position [3, 0]
click at [623, 47] on button "Agregar opción" at bounding box center [610, 45] width 80 height 20
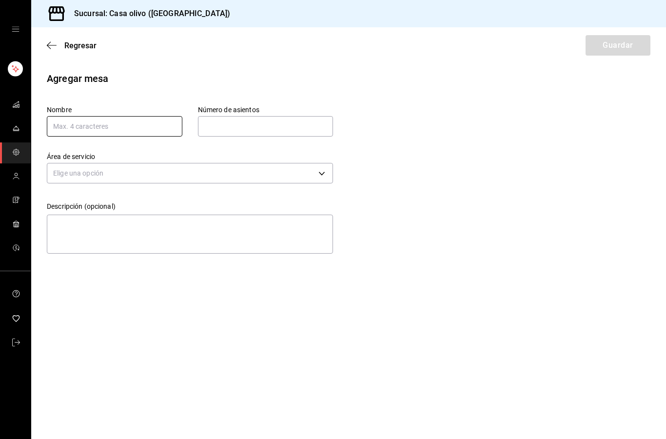
click at [153, 122] on input "text" at bounding box center [115, 126] width 136 height 20
type input "44"
click at [282, 119] on input "text" at bounding box center [266, 127] width 136 height 20
type input "4"
click at [379, 122] on div "Agregar mesa Nombre 44 Número de asientos 4 Número de asientos Área de servicio…" at bounding box center [348, 164] width 635 height 186
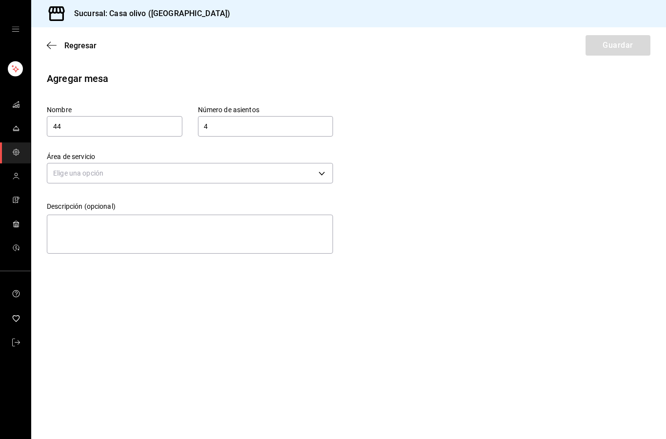
click at [230, 178] on body "Sucursal: Casa olivo ([GEOGRAPHIC_DATA]) Regresar Guardar Agregar mesa Nombre 4…" at bounding box center [333, 219] width 666 height 439
click at [178, 202] on li "Restaurante" at bounding box center [189, 204] width 285 height 16
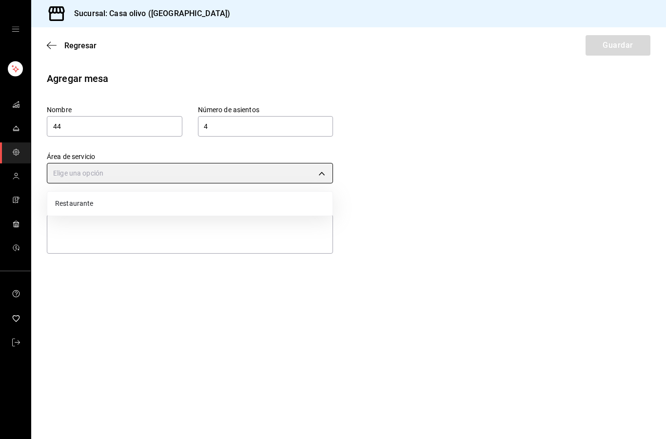
type input "dc7145e8-b893-40bf-90c5-27c96aa6e708"
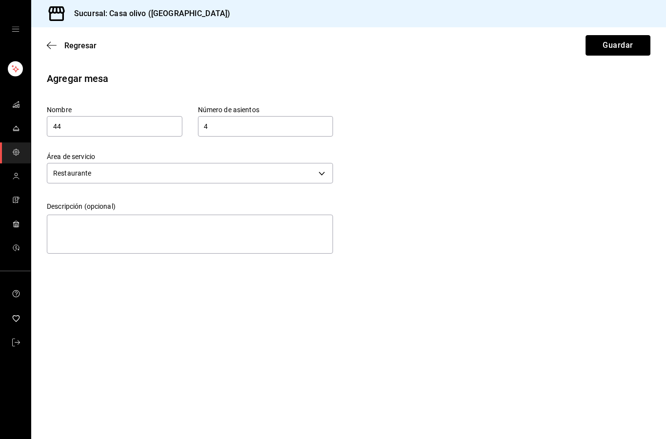
click at [638, 39] on button "Guardar" at bounding box center [618, 45] width 65 height 20
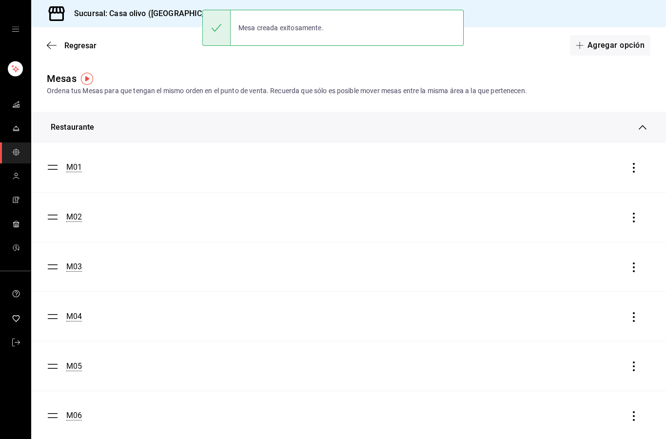
click at [615, 52] on button "Agregar opción" at bounding box center [610, 45] width 80 height 20
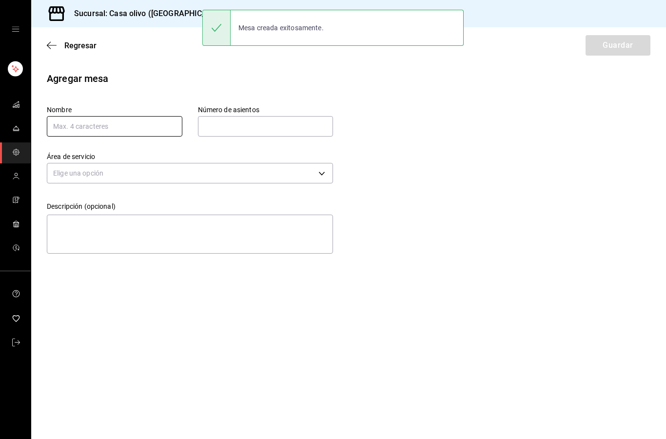
click at [158, 119] on input "text" at bounding box center [115, 126] width 136 height 20
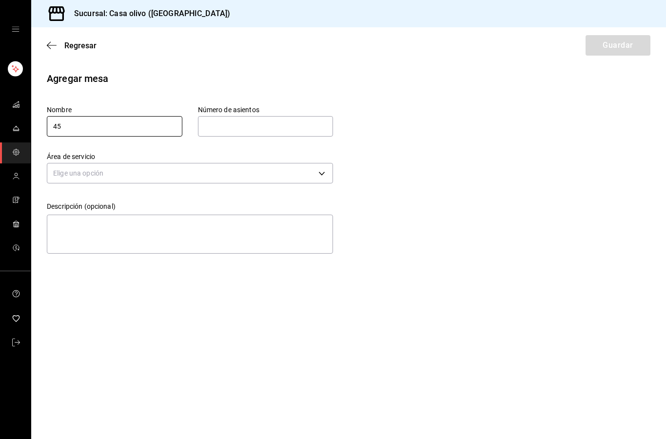
type input "45"
click at [295, 121] on input "text" at bounding box center [266, 127] width 136 height 20
type input "4"
click at [433, 129] on div "Agregar mesa Nombre 45 Número de asientos 4 Número de asientos Área de servicio…" at bounding box center [348, 164] width 635 height 186
click at [254, 180] on body "Sucursal: Casa olivo ([GEOGRAPHIC_DATA]) Regresar Guardar Agregar mesa Nombre 4…" at bounding box center [333, 219] width 666 height 439
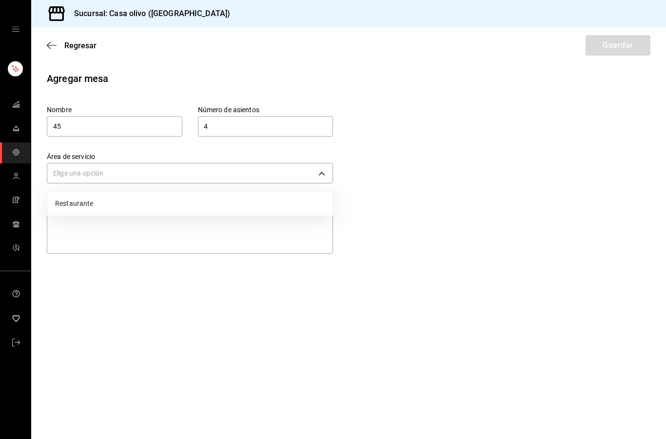
click at [201, 202] on li "Restaurante" at bounding box center [189, 204] width 285 height 16
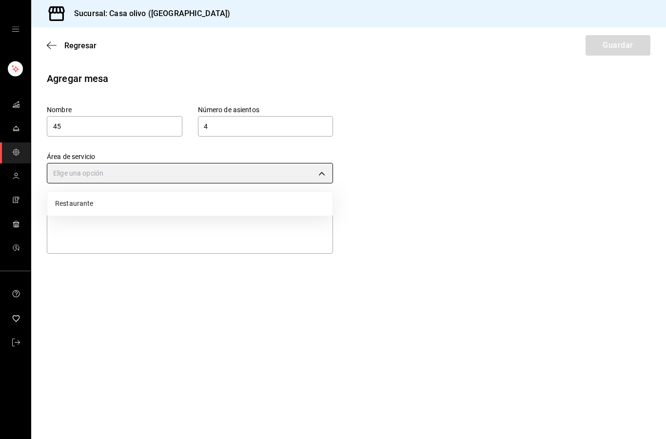
type input "dc7145e8-b893-40bf-90c5-27c96aa6e708"
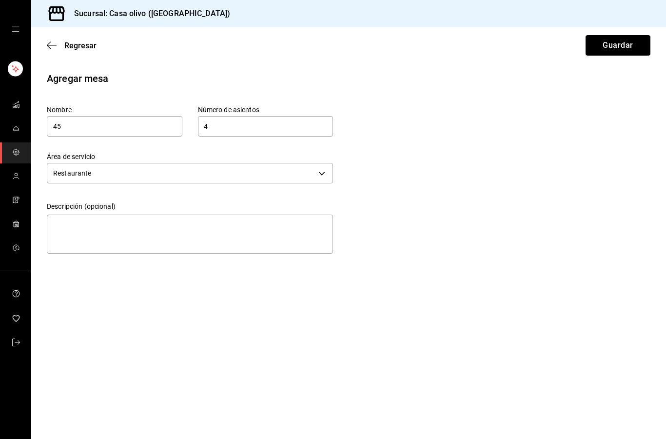
click at [631, 47] on button "Guardar" at bounding box center [618, 45] width 65 height 20
